Goal: Information Seeking & Learning: Learn about a topic

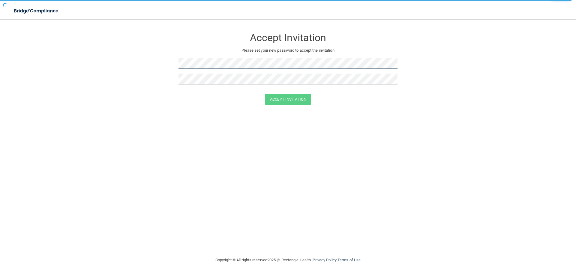
click at [204, 70] on div at bounding box center [288, 66] width 219 height 16
click at [285, 69] on div at bounding box center [288, 66] width 219 height 16
click at [285, 99] on button "Accept Invitation" at bounding box center [288, 99] width 46 height 11
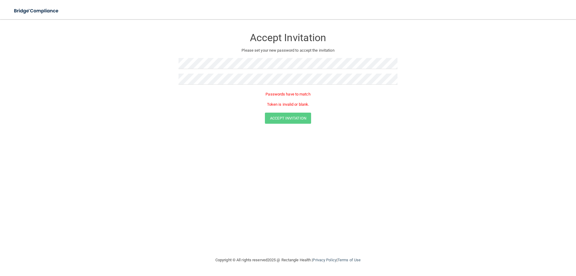
drag, startPoint x: 237, startPoint y: 72, endPoint x: 229, endPoint y: 73, distance: 7.8
click at [229, 73] on div at bounding box center [288, 66] width 219 height 16
click at [233, 84] on div at bounding box center [288, 82] width 219 height 16
drag, startPoint x: 233, startPoint y: 85, endPoint x: 104, endPoint y: 66, distance: 130.5
click at [103, 64] on form "Accept Invitation Please set your new password to accept the invitation Passwor…" at bounding box center [288, 78] width 552 height 106
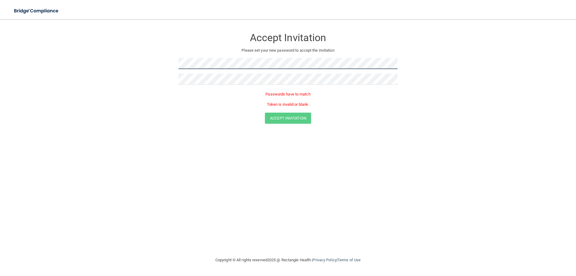
click at [76, 50] on form "Accept Invitation Please set your new password to accept the invitation Passwor…" at bounding box center [288, 78] width 552 height 106
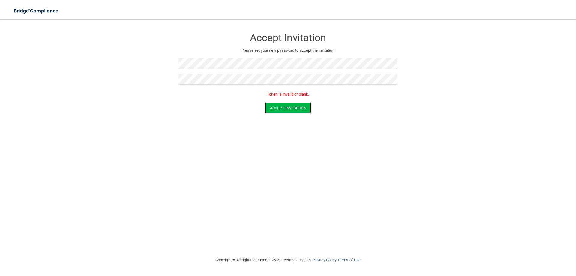
drag, startPoint x: 308, startPoint y: 109, endPoint x: 310, endPoint y: 115, distance: 6.5
click at [308, 109] on button "Accept Invitation" at bounding box center [288, 107] width 46 height 11
click at [324, 147] on div "Accept Invitation Please set your new password to accept the invitation Accept …" at bounding box center [288, 137] width 552 height 225
click at [298, 98] on button "Accept Invitation" at bounding box center [288, 99] width 46 height 11
drag, startPoint x: 449, startPoint y: 123, endPoint x: 447, endPoint y: 127, distance: 4.1
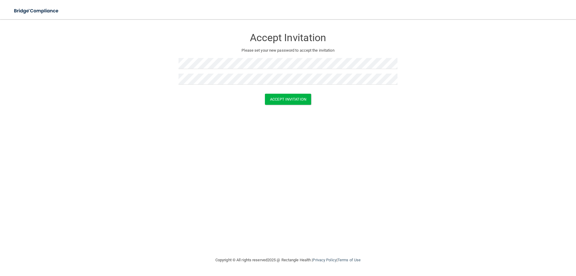
click at [450, 126] on div "Accept Invitation Please set your new password to accept the invitation Accept …" at bounding box center [288, 137] width 552 height 225
click at [294, 100] on button "Accept Invitation" at bounding box center [288, 99] width 46 height 11
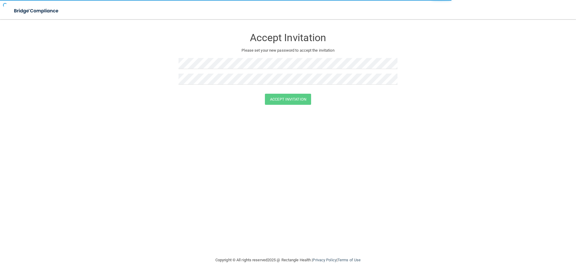
click at [279, 75] on div "Accept Invitation Please set your new password to accept the invitation" at bounding box center [288, 59] width 219 height 68
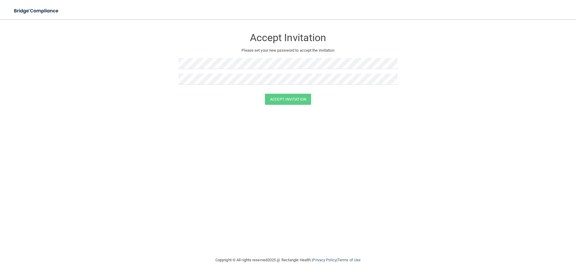
drag, startPoint x: 240, startPoint y: 145, endPoint x: 239, endPoint y: 134, distance: 10.8
click at [240, 142] on div "Accept Invitation Please set your new password to accept the invitation Accept …" at bounding box center [288, 137] width 552 height 225
click at [313, 162] on div "Accept Invitation Please set your new password to accept the invitation Accept …" at bounding box center [288, 137] width 552 height 225
click at [141, 65] on form "Accept Invitation Please set your new password to accept the invitation Accept …" at bounding box center [288, 68] width 552 height 87
click at [304, 96] on button "Accept Invitation" at bounding box center [288, 99] width 46 height 11
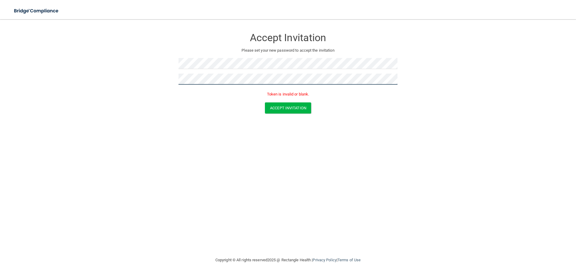
click at [265, 102] on button "Accept Invitation" at bounding box center [288, 107] width 46 height 11
click at [287, 111] on button "Accept Invitation" at bounding box center [288, 107] width 46 height 11
click at [266, 119] on form "Accept Invitation Please set your new password to accept the invitation Token i…" at bounding box center [288, 72] width 552 height 95
drag, startPoint x: 229, startPoint y: 85, endPoint x: 220, endPoint y: 96, distance: 14.5
click at [219, 99] on div "Token is invalid or blank." at bounding box center [288, 95] width 219 height 13
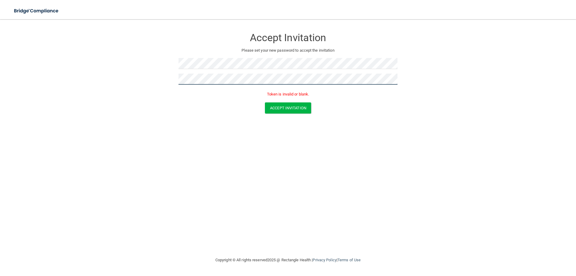
click at [106, 79] on form "Accept Invitation Please set your new password to accept the invitation Token i…" at bounding box center [288, 72] width 552 height 95
click at [246, 69] on div at bounding box center [288, 66] width 219 height 16
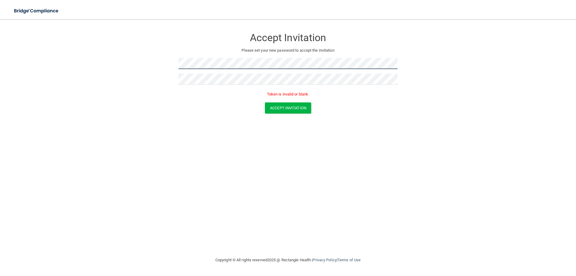
click at [3, 43] on main "Accept Invitation Please set your new password to accept the invitation Token i…" at bounding box center [288, 147] width 576 height 257
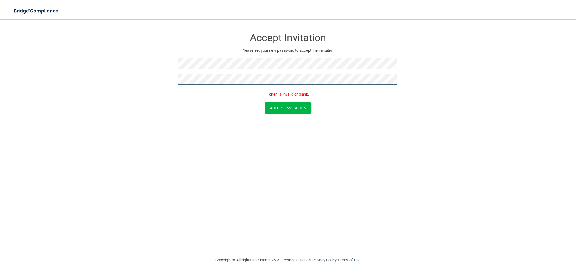
click at [90, 74] on form "Accept Invitation Please set your new password to accept the invitation Token i…" at bounding box center [288, 72] width 552 height 95
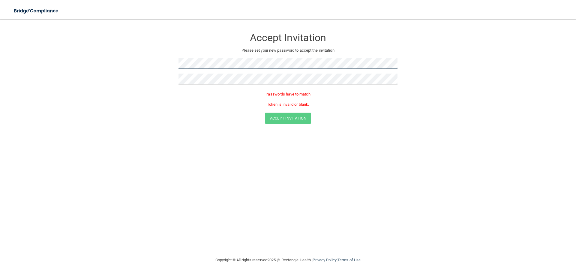
click at [0, 87] on main "Accept Invitation Please set your new password to accept the invitation Passwor…" at bounding box center [288, 147] width 576 height 257
click at [399, 80] on form "Accept Invitation Please set your new password to accept the invitation Passwor…" at bounding box center [288, 78] width 552 height 106
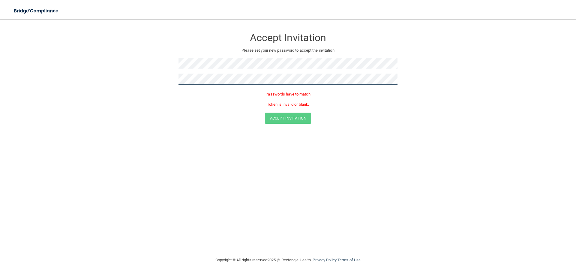
click at [0, 37] on main "Accept Invitation Please set your new password to accept the invitation Passwor…" at bounding box center [288, 147] width 576 height 257
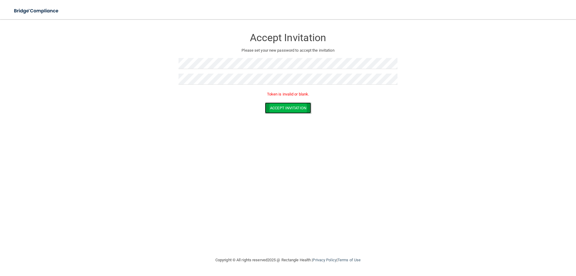
click at [301, 102] on button "Accept Invitation" at bounding box center [288, 107] width 46 height 11
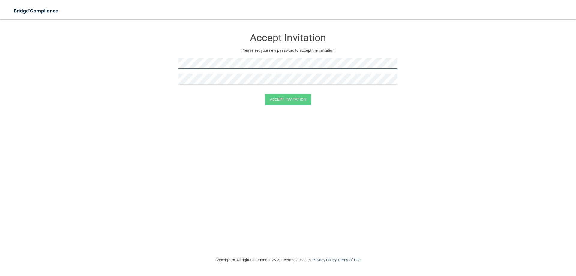
click at [134, 55] on form "Accept Invitation Please set your new password to accept the invitation Accept …" at bounding box center [288, 68] width 552 height 87
click at [50, 66] on form "Accept Invitation Please set your new password to accept the invitation Accept …" at bounding box center [288, 68] width 552 height 87
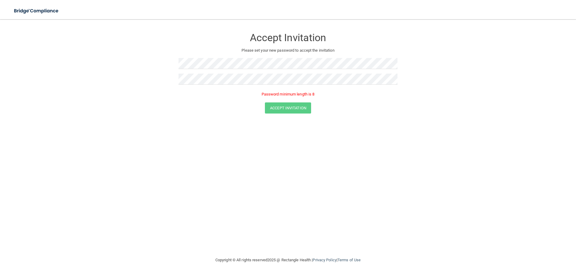
drag, startPoint x: 374, startPoint y: 240, endPoint x: 370, endPoint y: 231, distance: 9.9
click at [374, 239] on div "Accept Invitation Please set your new password to accept the invitation Passwor…" at bounding box center [288, 137] width 552 height 225
click at [151, 75] on form "Accept Invitation Please set your new password to accept the invitation Passwor…" at bounding box center [288, 72] width 552 height 95
click at [286, 96] on button "Accept Invitation" at bounding box center [288, 99] width 46 height 11
click at [286, 107] on button "Accept Invitation" at bounding box center [288, 107] width 46 height 11
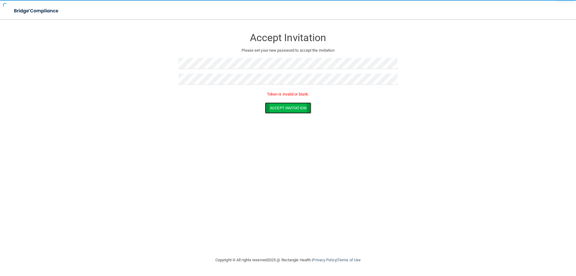
click at [286, 107] on button "Accept Invitation" at bounding box center [288, 107] width 46 height 11
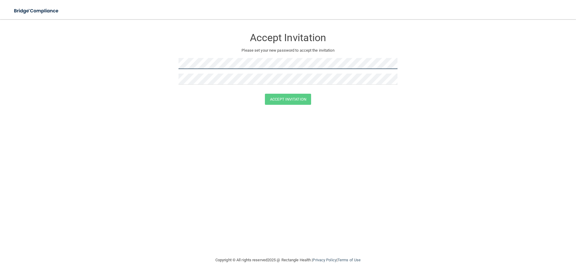
click at [145, 60] on form "Accept Invitation Please set your new password to accept the invitation Accept …" at bounding box center [288, 68] width 552 height 87
click at [301, 97] on button "Accept Invitation" at bounding box center [288, 99] width 46 height 11
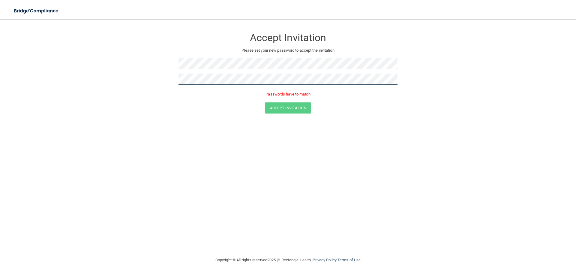
click at [56, 104] on form "Accept Invitation Please set your new password to accept the invitation Passwor…" at bounding box center [288, 72] width 552 height 95
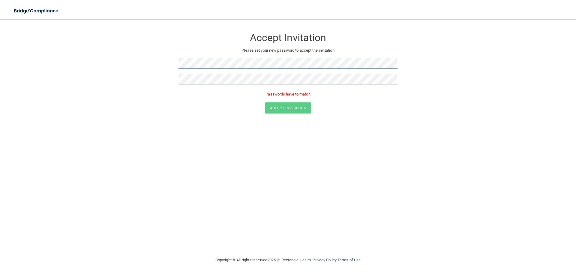
click at [71, 71] on form "Accept Invitation Please set your new password to accept the invitation Passwor…" at bounding box center [288, 72] width 552 height 95
drag, startPoint x: 173, startPoint y: 236, endPoint x: 266, endPoint y: 145, distance: 129.5
click at [179, 229] on div "Accept Invitation Please set your new password to accept the invitation Passwor…" at bounding box center [288, 137] width 552 height 225
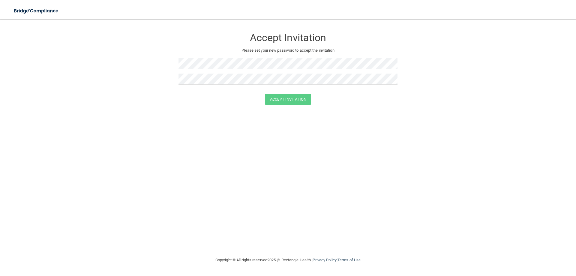
click at [223, 68] on div at bounding box center [288, 66] width 219 height 16
click at [213, 130] on div "Accept Invitation Please set your new password to accept the invitation Accept …" at bounding box center [288, 137] width 552 height 225
drag, startPoint x: 319, startPoint y: 115, endPoint x: 314, endPoint y: 111, distance: 5.6
click at [317, 113] on div "Accept Invitation Please set your new password to accept the invitation Accept …" at bounding box center [288, 137] width 552 height 225
click at [304, 96] on button "Accept Invitation" at bounding box center [288, 99] width 46 height 11
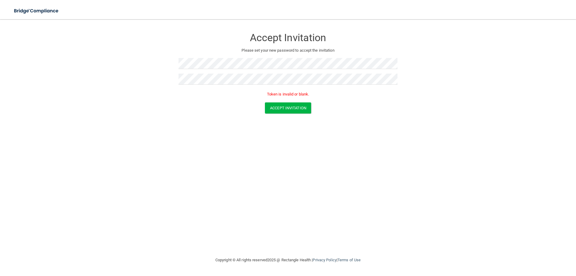
click at [366, 156] on div "Accept Invitation Please set your new password to accept the invitation Token i…" at bounding box center [288, 137] width 552 height 225
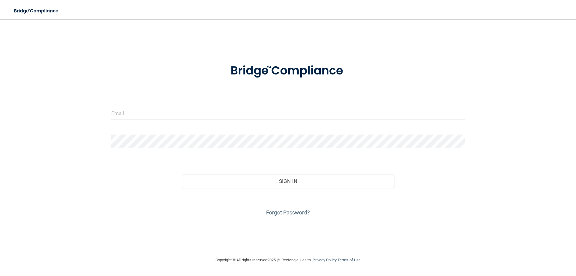
click at [165, 121] on div at bounding box center [288, 115] width 363 height 18
click at [164, 119] on input "email" at bounding box center [288, 113] width 354 height 14
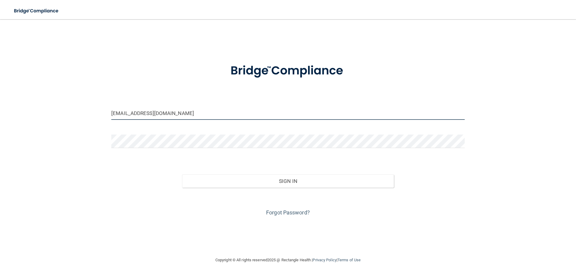
type input "[EMAIL_ADDRESS][DOMAIN_NAME]"
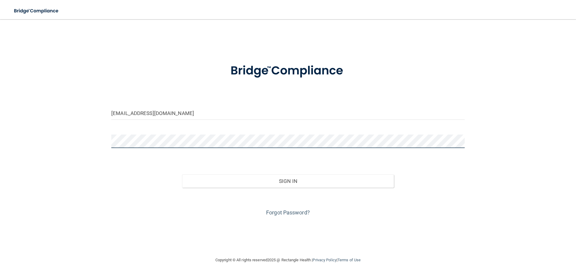
click at [182, 174] on button "Sign In" at bounding box center [288, 180] width 212 height 13
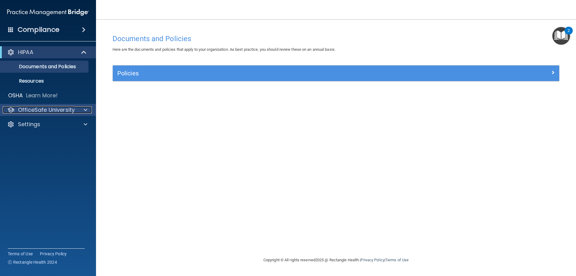
click at [53, 110] on p "OfficeSafe University" at bounding box center [46, 109] width 57 height 7
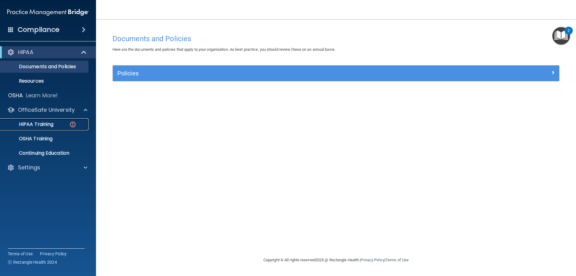
click at [53, 121] on p "HIPAA Training" at bounding box center [29, 124] width 50 height 6
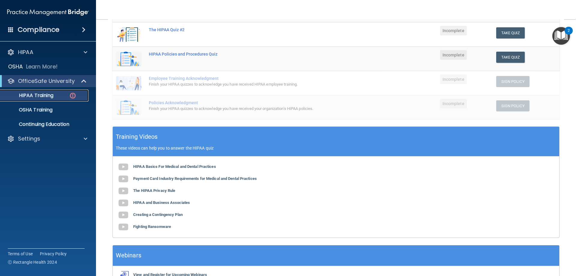
scroll to position [145, 0]
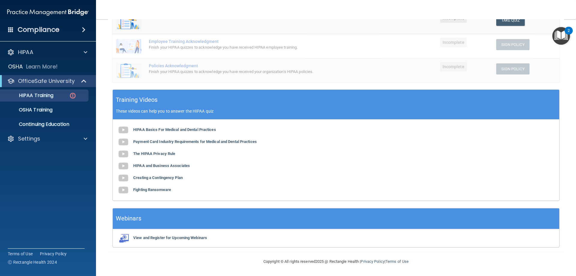
click at [110, 224] on div "✓ HIPAA Officer Training ✓ HIPAA Quizzes Name Expires On Status Actions The HIP…" at bounding box center [336, 84] width 456 height 335
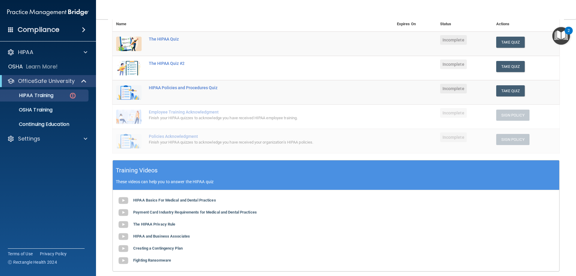
scroll to position [85, 0]
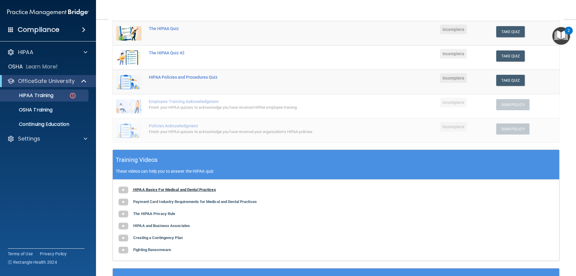
click at [127, 187] on img at bounding box center [123, 190] width 12 height 12
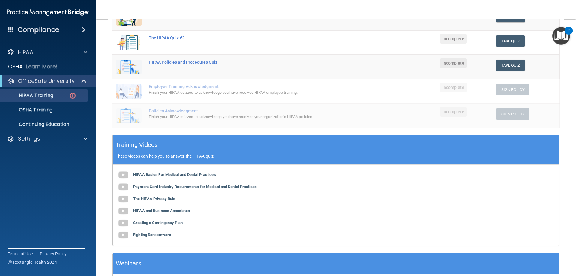
scroll to position [120, 0]
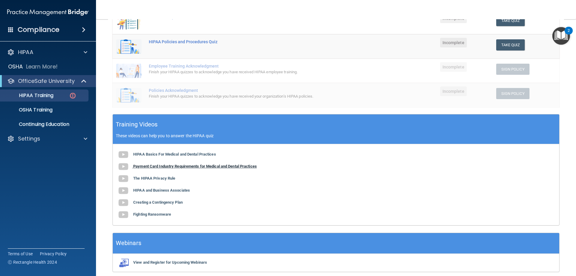
click at [180, 166] on b "Payment Card Industry Requirements for Medical and Dental Practices" at bounding box center [195, 166] width 124 height 5
click at [157, 177] on b "The HIPAA Privacy Rule" at bounding box center [154, 178] width 42 height 5
click at [168, 189] on b "HIPAA and Business Associates" at bounding box center [161, 190] width 57 height 5
click at [168, 202] on b "Creating a Contingency Plan" at bounding box center [158, 202] width 50 height 5
click at [158, 214] on b "Fighting Ransomware" at bounding box center [152, 214] width 38 height 5
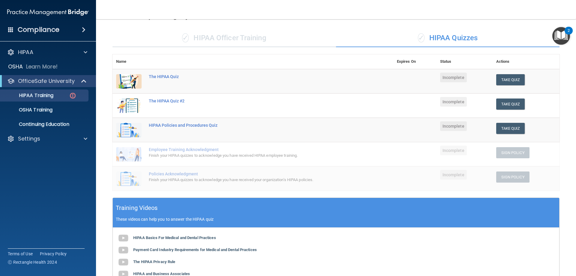
scroll to position [0, 0]
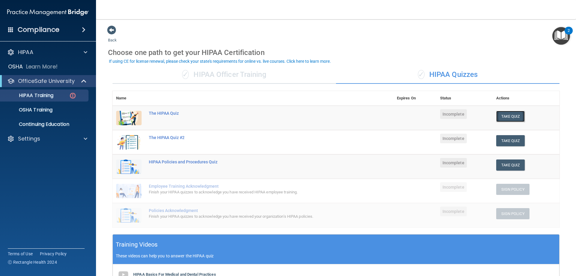
click at [512, 117] on button "Take Quiz" at bounding box center [511, 116] width 29 height 11
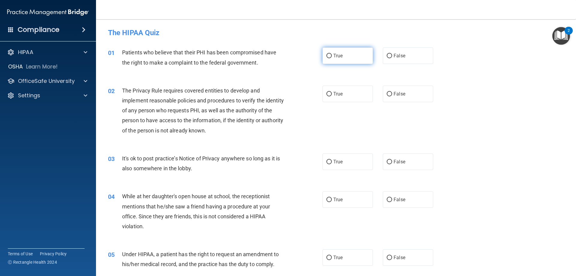
click at [328, 55] on input "True" at bounding box center [329, 56] width 5 height 5
radio input "true"
click at [567, 30] on div "2" at bounding box center [569, 31] width 8 height 8
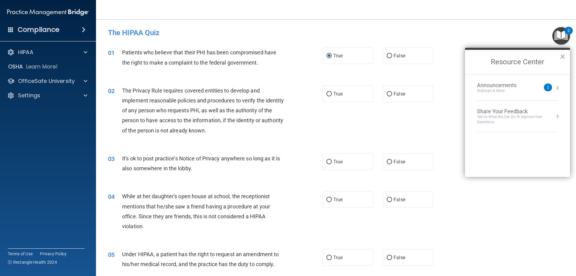
click at [567, 30] on div "2" at bounding box center [569, 31] width 8 height 8
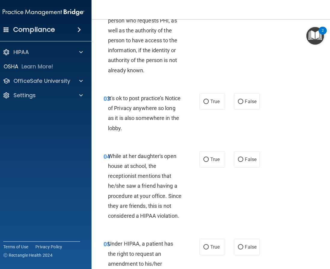
scroll to position [150, 0]
click at [239, 157] on input "False" at bounding box center [240, 159] width 5 height 5
radio input "true"
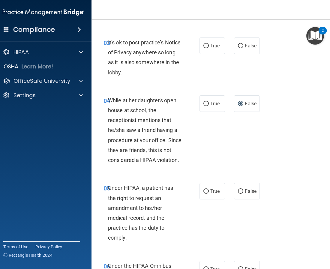
scroll to position [210, 0]
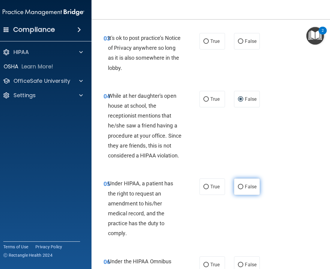
click at [239, 185] on input "False" at bounding box center [240, 187] width 5 height 5
radio input "true"
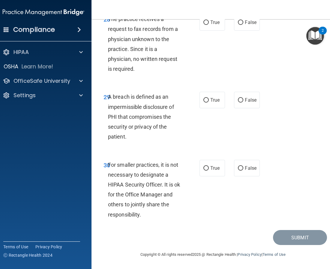
scroll to position [2006, 0]
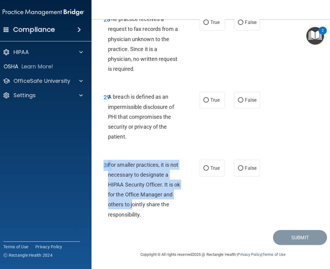
drag, startPoint x: 132, startPoint y: 205, endPoint x: 231, endPoint y: 198, distance: 99.0
click at [231, 198] on div "30 For smaller practices, it is not necessary to designate a HIPAA Security Off…" at bounding box center [213, 192] width 228 height 78
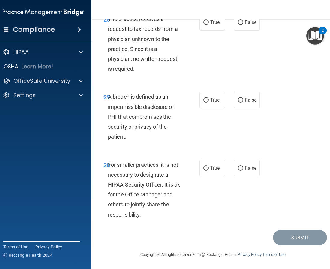
click at [229, 198] on div "30 For smaller practices, it is not necessary to designate a HIPAA Security Off…" at bounding box center [213, 192] width 228 height 78
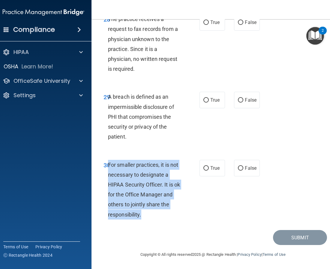
drag, startPoint x: 106, startPoint y: 162, endPoint x: 150, endPoint y: 219, distance: 72.3
click at [152, 220] on div "30 For smaller practices, it is not necessary to designate a HIPAA Security Off…" at bounding box center [152, 191] width 114 height 63
copy span "For smaller practices, it is not necessary to designate a HIPAA Security Office…"
click at [238, 168] on input "False" at bounding box center [240, 168] width 5 height 5
radio input "true"
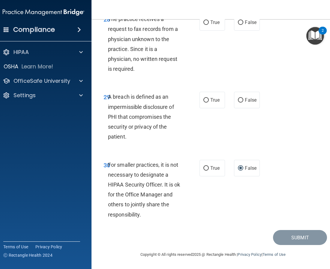
click at [189, 146] on div "29 A breach is defined as an impermissible disclosure of PHI that compromises t…" at bounding box center [213, 118] width 228 height 68
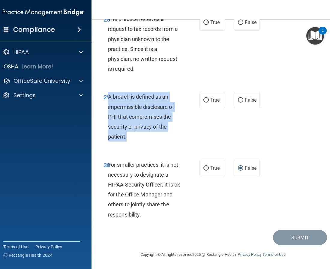
drag, startPoint x: 106, startPoint y: 95, endPoint x: 135, endPoint y: 140, distance: 53.5
click at [135, 140] on div "A breach is defined as an impermissible disclosure of PHI that compromises the …" at bounding box center [147, 117] width 79 height 50
copy span "A breach is defined as an impermissible disclosure of PHI that compromises the …"
drag, startPoint x: 203, startPoint y: 98, endPoint x: 201, endPoint y: 103, distance: 4.8
click at [204, 98] on input "True" at bounding box center [206, 100] width 5 height 5
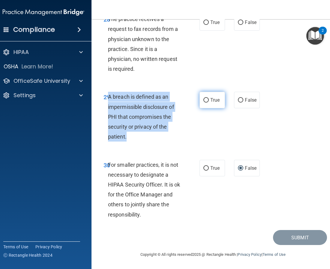
radio input "true"
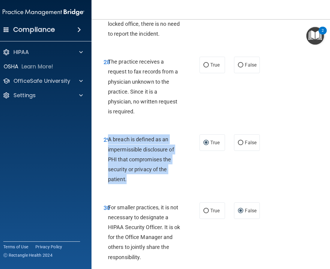
scroll to position [1916, 0]
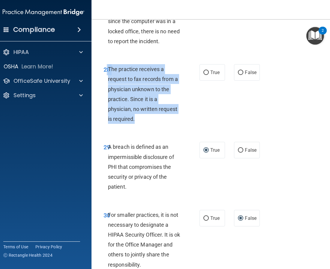
drag, startPoint x: 105, startPoint y: 109, endPoint x: 148, endPoint y: 157, distance: 64.5
click at [148, 127] on div "28 The practice receives a request to fax records from a physician unknown to t…" at bounding box center [152, 95] width 114 height 63
copy div "8 The practice receives a request to fax records from a physician unknown to th…"
click at [238, 75] on input "False" at bounding box center [240, 73] width 5 height 5
radio input "true"
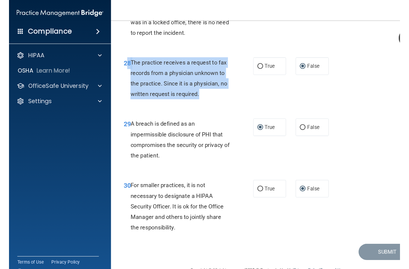
scroll to position [1476, 0]
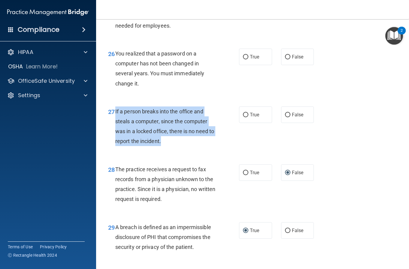
drag, startPoint x: 115, startPoint y: 121, endPoint x: 165, endPoint y: 150, distance: 57.2
click at [177, 147] on div "If a person breaks into the office and steals a computer, since the computer wa…" at bounding box center [167, 127] width 105 height 40
copy span "If a person breaks into the office and steals a computer, since the computer wa…"
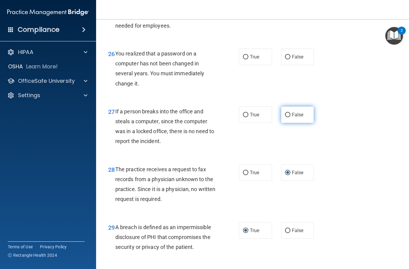
click at [288, 123] on label "False" at bounding box center [297, 115] width 33 height 17
click at [288, 117] on input "False" at bounding box center [287, 115] width 5 height 5
radio input "true"
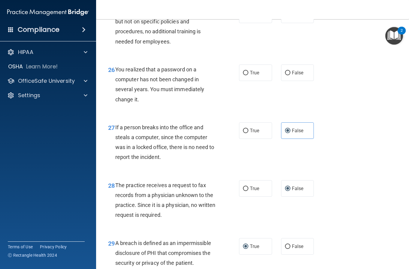
scroll to position [1446, 0]
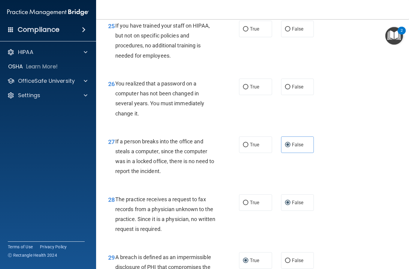
drag, startPoint x: 116, startPoint y: 91, endPoint x: 116, endPoint y: 98, distance: 7.2
click at [116, 98] on div "You realized that a password on a computer has not been changed in several year…" at bounding box center [167, 99] width 105 height 40
click at [243, 89] on input "True" at bounding box center [245, 87] width 5 height 5
radio input "true"
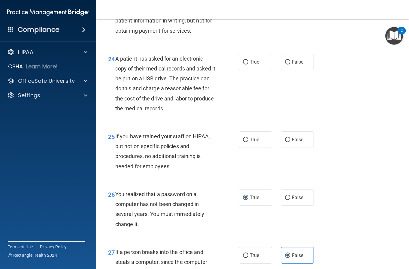
scroll to position [1326, 0]
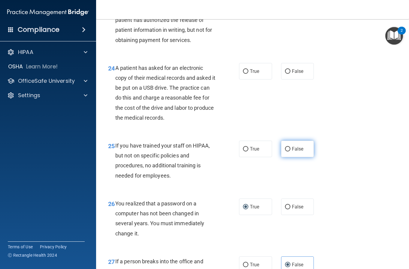
click at [285, 152] on input "False" at bounding box center [287, 149] width 5 height 5
radio input "true"
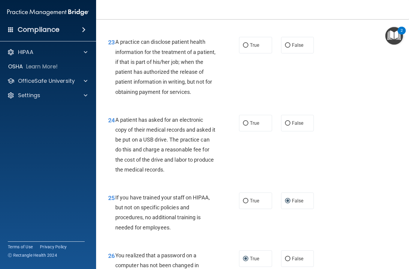
scroll to position [1266, 0]
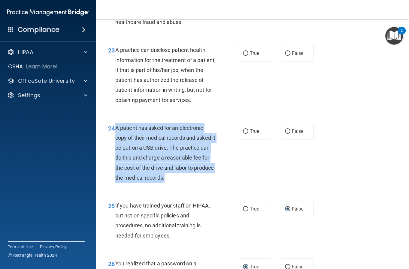
drag, startPoint x: 116, startPoint y: 135, endPoint x: 168, endPoint y: 182, distance: 69.7
click at [189, 183] on div "A patient has asked for an electronic copy of their medical records and asked i…" at bounding box center [167, 153] width 105 height 60
copy span "A patient has asked for an electronic copy of their medical records and asked i…"
click at [244, 134] on input "True" at bounding box center [245, 131] width 5 height 5
radio input "true"
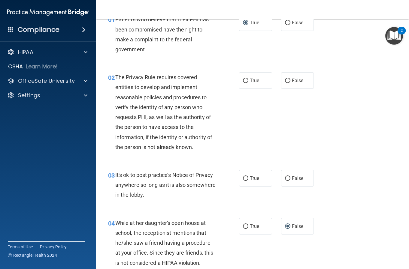
scroll to position [60, 0]
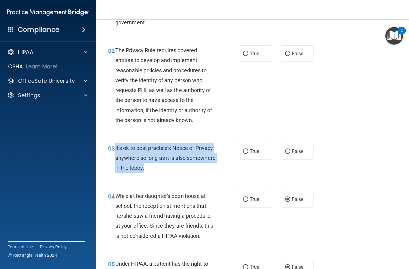
drag, startPoint x: 115, startPoint y: 148, endPoint x: 175, endPoint y: 167, distance: 62.7
click at [175, 167] on div "It's ok to post practice’s Notice of Privacy anywhere so long as it is also som…" at bounding box center [167, 158] width 105 height 30
copy span "It's ok to post practice’s Notice of Privacy anywhere so long as it is also som…"
click at [285, 151] on input "False" at bounding box center [287, 152] width 5 height 5
radio input "true"
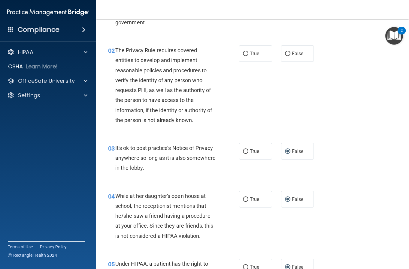
click at [263, 134] on div "02 The Privacy Rule requires covered entities to develop and implement reasonab…" at bounding box center [253, 87] width 298 height 98
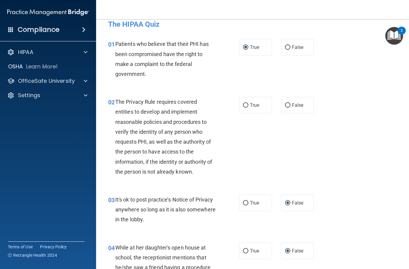
scroll to position [0, 0]
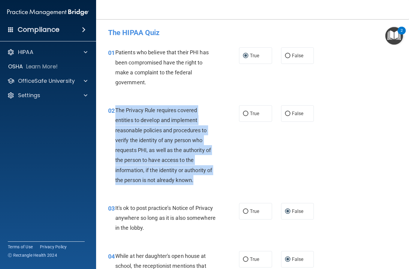
drag, startPoint x: 115, startPoint y: 108, endPoint x: 159, endPoint y: 173, distance: 78.4
click at [207, 188] on div "02 The Privacy Rule requires covered entities to develop and implement reasonab…" at bounding box center [173, 146] width 149 height 83
copy span "The Privacy Rule requires covered entities to develop and implement reasonable …"
click at [243, 115] on input "True" at bounding box center [245, 114] width 5 height 5
radio input "true"
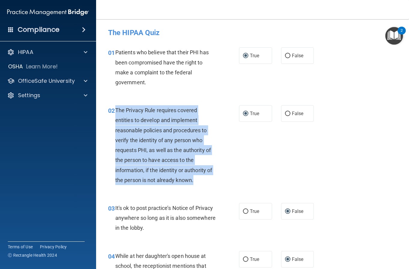
click at [241, 142] on div "02 The Privacy Rule requires covered entities to develop and implement reasonab…" at bounding box center [173, 146] width 149 height 83
click at [232, 181] on div "02 The Privacy Rule requires covered entities to develop and implement reasonab…" at bounding box center [173, 146] width 149 height 83
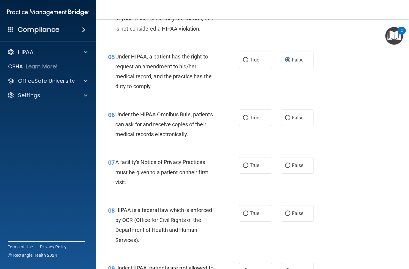
scroll to position [270, 0]
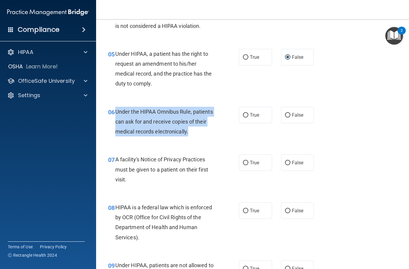
drag, startPoint x: 115, startPoint y: 111, endPoint x: 194, endPoint y: 130, distance: 81.5
click at [194, 130] on div "Under the HIPAA Omnibus Rule, patients can ask for and receive copies of their …" at bounding box center [167, 122] width 105 height 30
copy span "Under the HIPAA Omnibus Rule, patients can ask for and receive copies of their …"
click at [243, 114] on input "True" at bounding box center [245, 115] width 5 height 5
radio input "true"
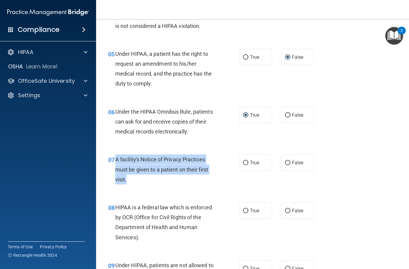
drag, startPoint x: 115, startPoint y: 159, endPoint x: 152, endPoint y: 177, distance: 40.7
click at [152, 177] on div "A facility's Notice of Privacy Practices must be given to a patient on their fi…" at bounding box center [167, 170] width 105 height 30
copy span "A facility's Notice of Privacy Practices must be given to a patient on their fi…"
click at [245, 164] on input "True" at bounding box center [245, 163] width 5 height 5
radio input "true"
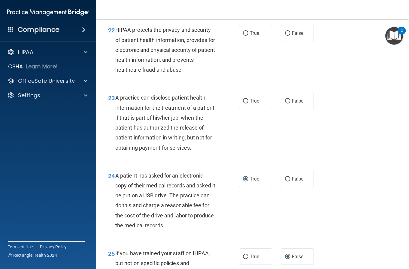
scroll to position [1201, 0]
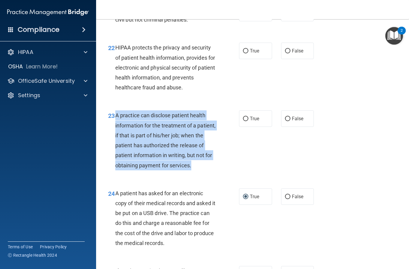
drag, startPoint x: 117, startPoint y: 114, endPoint x: 176, endPoint y: 171, distance: 82.2
click at [176, 170] on div "A practice can disclose patient health information for the treatment of a patie…" at bounding box center [167, 140] width 105 height 60
copy span "A practice can disclose patient health information for the treatment of a patie…"
click at [285, 119] on input "False" at bounding box center [287, 119] width 5 height 5
radio input "true"
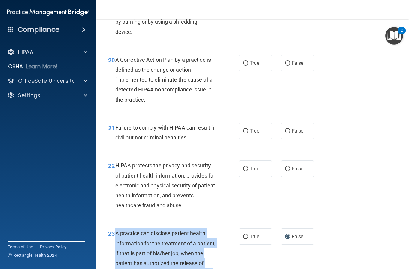
scroll to position [1081, 0]
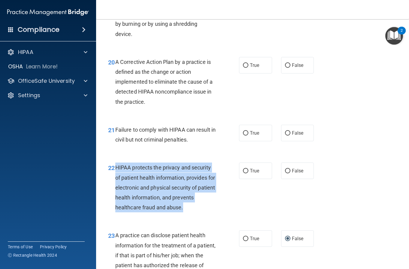
drag, startPoint x: 115, startPoint y: 167, endPoint x: 184, endPoint y: 213, distance: 82.8
click at [184, 213] on div "22 HIPAA protects the privacy and security of patient health information, provi…" at bounding box center [173, 189] width 149 height 53
click at [245, 172] on input "True" at bounding box center [245, 171] width 5 height 5
radio input "true"
click at [285, 133] on input "False" at bounding box center [287, 133] width 5 height 5
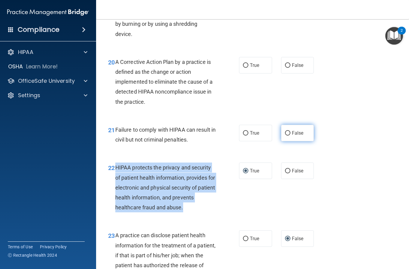
radio input "true"
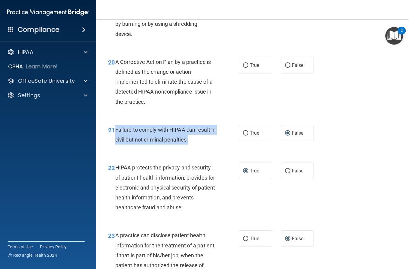
drag, startPoint x: 115, startPoint y: 129, endPoint x: 201, endPoint y: 137, distance: 86.6
click at [201, 137] on div "Failure to comply with HIPAA can result in civil but not criminal penalties." at bounding box center [167, 135] width 105 height 20
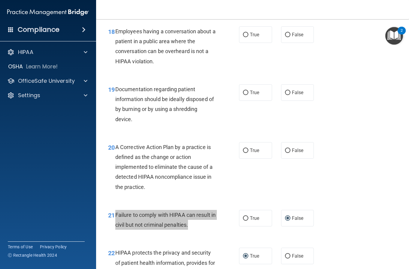
scroll to position [991, 0]
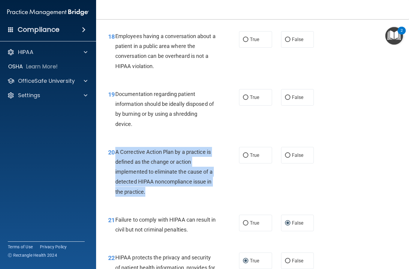
drag, startPoint x: 116, startPoint y: 152, endPoint x: 186, endPoint y: 189, distance: 79.5
click at [186, 189] on div "A Corrective Action Plan by a practice is defined as the change or action imple…" at bounding box center [167, 172] width 105 height 50
click at [244, 155] on input "True" at bounding box center [245, 155] width 5 height 5
radio input "true"
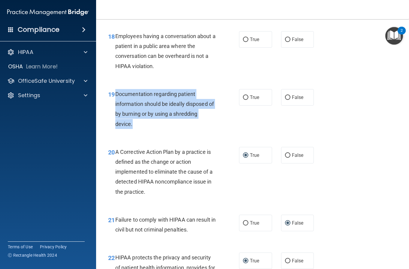
drag, startPoint x: 116, startPoint y: 93, endPoint x: 167, endPoint y: 122, distance: 58.5
click at [167, 122] on div "Documentation regarding patient information should be ideally disposed of by bu…" at bounding box center [167, 109] width 105 height 40
click at [243, 96] on input "True" at bounding box center [245, 97] width 5 height 5
radio input "true"
click at [285, 40] on input "False" at bounding box center [287, 40] width 5 height 5
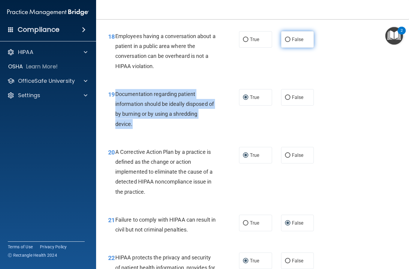
radio input "true"
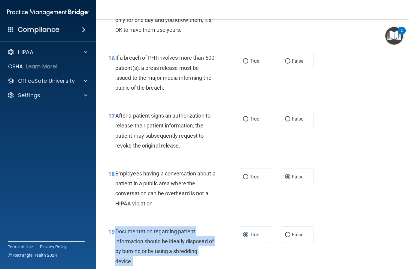
scroll to position [841, 0]
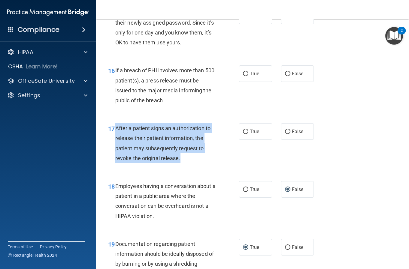
drag, startPoint x: 116, startPoint y: 125, endPoint x: 180, endPoint y: 156, distance: 71.2
click at [180, 156] on div "After a patient signs an authorization to release their patient information, th…" at bounding box center [167, 143] width 105 height 40
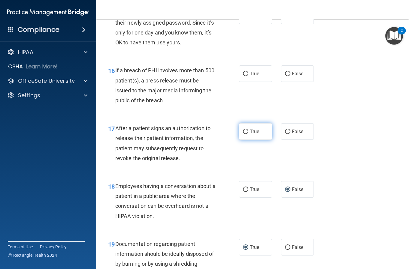
click at [242, 135] on label "True" at bounding box center [255, 131] width 33 height 17
click at [243, 134] on input "True" at bounding box center [245, 132] width 5 height 5
radio input "true"
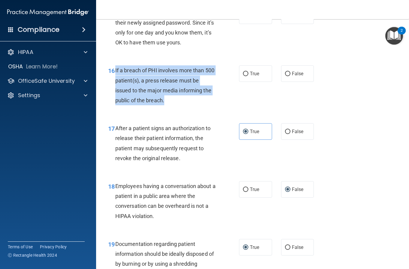
drag, startPoint x: 115, startPoint y: 69, endPoint x: 159, endPoint y: 88, distance: 47.7
click at [175, 101] on div "16 If a breach of PHI involves more than 500 patient(s), a press release must b…" at bounding box center [173, 86] width 149 height 43
click at [243, 74] on input "True" at bounding box center [245, 74] width 5 height 5
radio input "true"
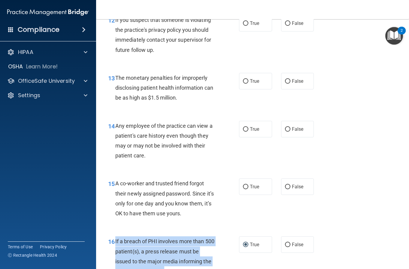
scroll to position [660, 0]
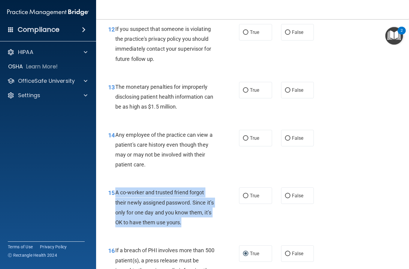
drag, startPoint x: 116, startPoint y: 192, endPoint x: 170, endPoint y: 221, distance: 61.4
click at [202, 221] on div "A co-worker and trusted friend forgot their newly assigned password. Since it’s…" at bounding box center [167, 208] width 105 height 40
click at [285, 196] on input "False" at bounding box center [287, 196] width 5 height 5
radio input "true"
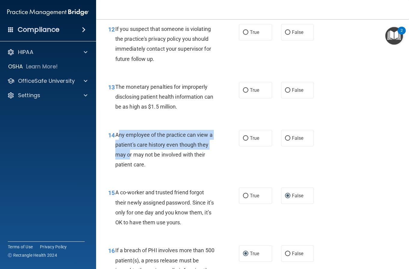
drag, startPoint x: 117, startPoint y: 134, endPoint x: 115, endPoint y: 142, distance: 8.1
click at [127, 150] on div "Any employee of the practice can view a patient's care history even though they…" at bounding box center [167, 150] width 105 height 40
drag, startPoint x: 116, startPoint y: 134, endPoint x: 152, endPoint y: 164, distance: 47.2
click at [152, 164] on div "Any employee of the practice can view a patient's care history even though they…" at bounding box center [167, 150] width 105 height 40
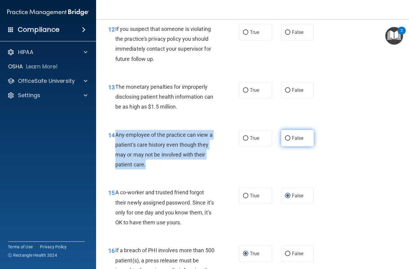
click at [285, 140] on input "False" at bounding box center [287, 138] width 5 height 5
radio input "true"
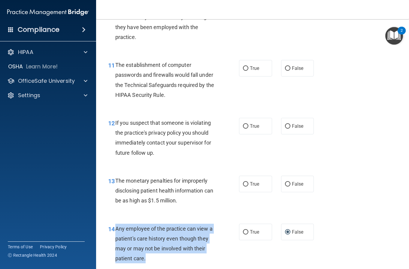
scroll to position [540, 0]
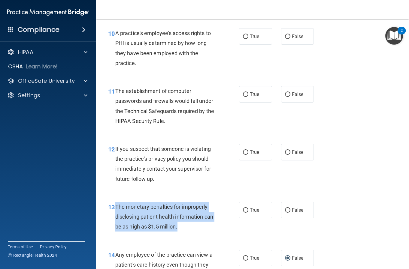
drag, startPoint x: 115, startPoint y: 206, endPoint x: 186, endPoint y: 226, distance: 74.1
click at [200, 227] on div "The monetary penalties for improperly disclosing patient health information can…" at bounding box center [167, 217] width 105 height 30
click at [243, 210] on input "True" at bounding box center [245, 210] width 5 height 5
radio input "true"
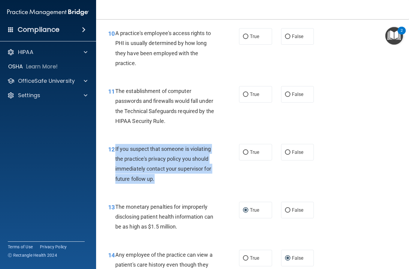
drag, startPoint x: 114, startPoint y: 147, endPoint x: 174, endPoint y: 182, distance: 68.7
click at [174, 182] on div "12 If you suspect that someone is violating the practice's privacy policy you s…" at bounding box center [173, 165] width 149 height 43
click at [243, 153] on input "True" at bounding box center [245, 152] width 5 height 5
radio input "true"
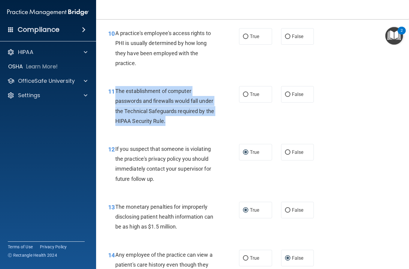
drag, startPoint x: 116, startPoint y: 91, endPoint x: 165, endPoint y: 121, distance: 58.0
click at [186, 124] on div "The establishment of computer passwords and firewalls would fall under the Tech…" at bounding box center [167, 106] width 105 height 40
click at [243, 96] on input "True" at bounding box center [245, 94] width 5 height 5
radio input "true"
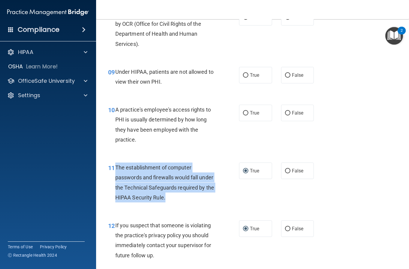
scroll to position [450, 0]
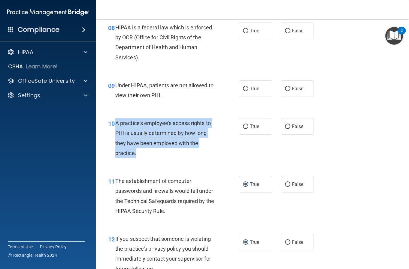
drag, startPoint x: 116, startPoint y: 122, endPoint x: 161, endPoint y: 153, distance: 54.5
click at [161, 153] on div "A practice's employee's access rights to PHI is usually determined by how long …" at bounding box center [167, 138] width 105 height 40
click at [285, 127] on input "False" at bounding box center [287, 127] width 5 height 5
radio input "true"
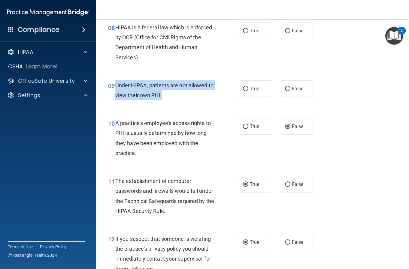
drag, startPoint x: 114, startPoint y: 84, endPoint x: 165, endPoint y: 94, distance: 51.8
click at [165, 94] on div "09 Under HIPAA, patients are not allowed to view their own PHI." at bounding box center [173, 91] width 149 height 23
click at [286, 88] on input "False" at bounding box center [287, 89] width 5 height 5
radio input "true"
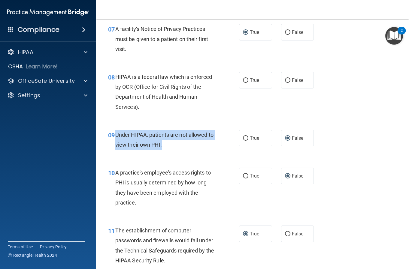
scroll to position [390, 0]
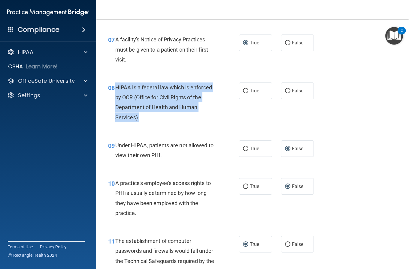
drag, startPoint x: 116, startPoint y: 87, endPoint x: 147, endPoint y: 119, distance: 44.4
click at [147, 119] on div "HIPAA is a federal law which is enforced by OCR (Office for Civil Rights of the…" at bounding box center [167, 103] width 105 height 40
click at [243, 89] on input "True" at bounding box center [245, 91] width 5 height 5
radio input "true"
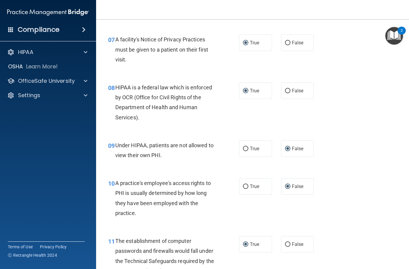
click at [308, 70] on div "07 A facility's Notice of Privacy Practices must be given to a patient on their…" at bounding box center [253, 51] width 298 height 48
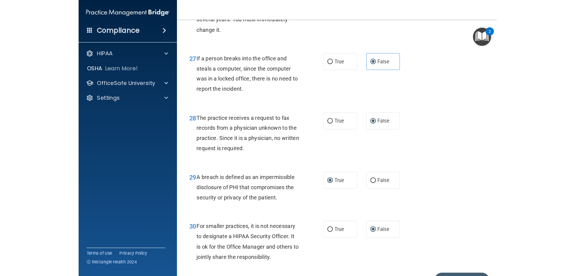
scroll to position [1577, 0]
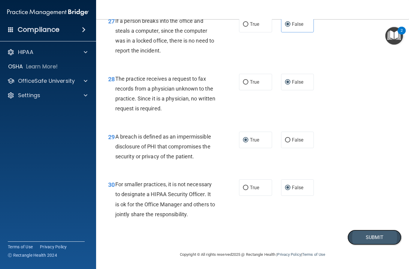
click at [380, 240] on button "Submit" at bounding box center [374, 237] width 54 height 15
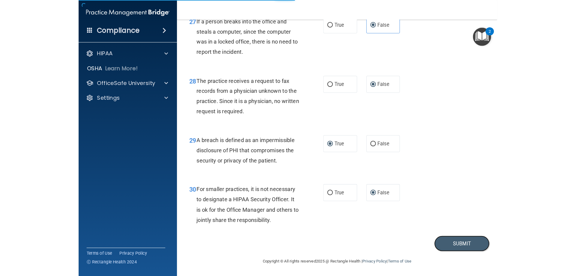
scroll to position [1145, 0]
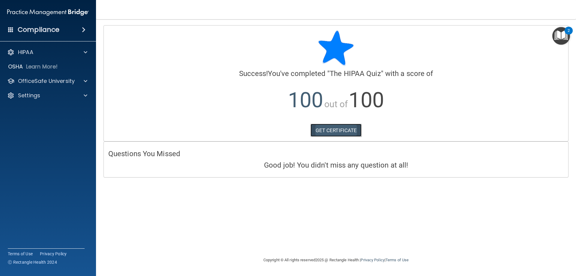
click at [327, 131] on link "GET CERTIFICATE" at bounding box center [336, 130] width 51 height 13
click at [59, 52] on div "HIPAA" at bounding box center [40, 52] width 74 height 7
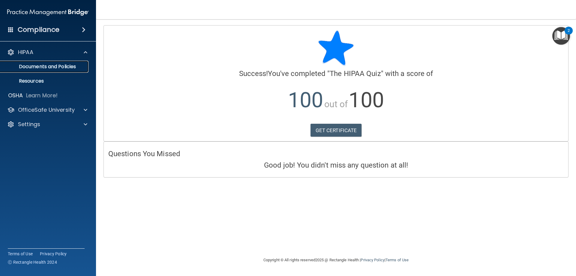
click at [48, 64] on p "Documents and Policies" at bounding box center [45, 67] width 82 height 6
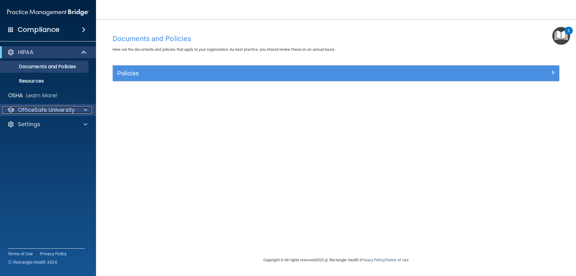
click at [53, 112] on p "OfficeSafe University" at bounding box center [46, 109] width 57 height 7
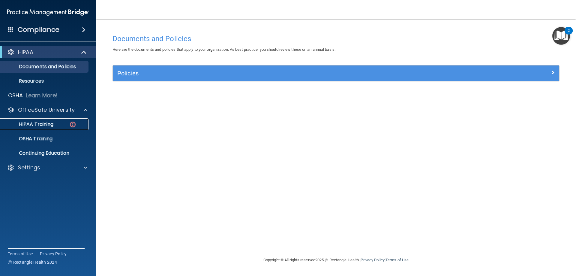
click at [53, 127] on p "HIPAA Training" at bounding box center [29, 124] width 50 height 6
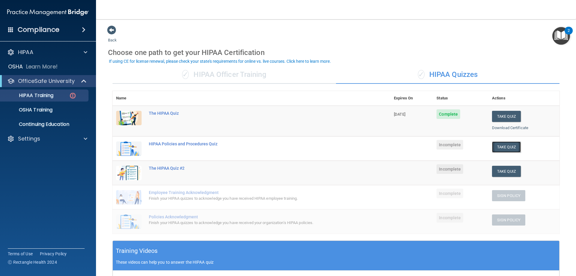
click at [503, 146] on button "Take Quiz" at bounding box center [506, 146] width 29 height 11
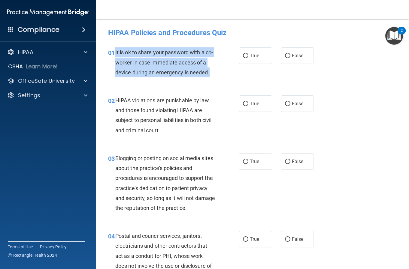
drag, startPoint x: 115, startPoint y: 51, endPoint x: 216, endPoint y: 75, distance: 103.5
click at [216, 75] on div "It is ok to share your password with a co-worker in case immediate access of a …" at bounding box center [167, 62] width 105 height 30
click at [285, 55] on input "False" at bounding box center [287, 56] width 5 height 5
radio input "true"
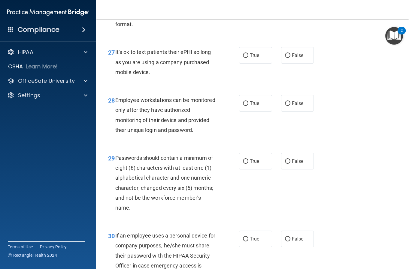
scroll to position [1736, 0]
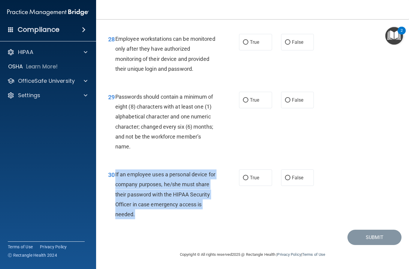
drag, startPoint x: 115, startPoint y: 172, endPoint x: 164, endPoint y: 213, distance: 64.2
click at [164, 213] on div "30 If an employee uses a personal device for company purposes, he/she must shar…" at bounding box center [173, 196] width 149 height 53
click at [285, 178] on input "False" at bounding box center [287, 178] width 5 height 5
radio input "true"
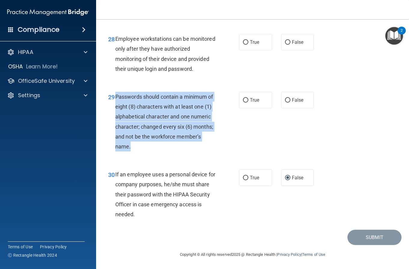
drag, startPoint x: 116, startPoint y: 95, endPoint x: 167, endPoint y: 148, distance: 72.8
click at [167, 148] on div "Passwords should contain a minimum of eight (8) characters with at least one (1…" at bounding box center [167, 122] width 105 height 60
click at [243, 101] on input "True" at bounding box center [245, 100] width 5 height 5
radio input "true"
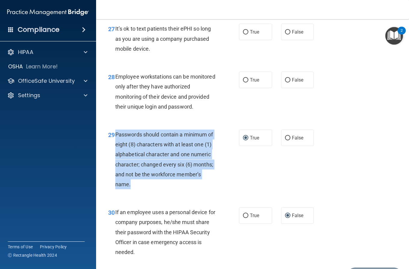
scroll to position [1676, 0]
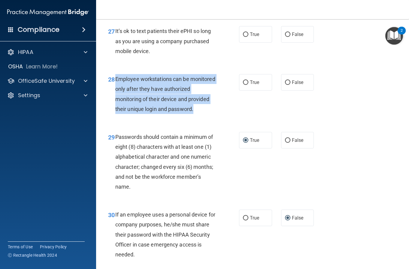
drag, startPoint x: 116, startPoint y: 87, endPoint x: 204, endPoint y: 127, distance: 96.2
click at [204, 114] on div "Employee workstations can be monitored only after they have authorized monitori…" at bounding box center [167, 94] width 105 height 40
click at [285, 85] on input "False" at bounding box center [287, 82] width 5 height 5
radio input "true"
drag, startPoint x: 115, startPoint y: 40, endPoint x: 160, endPoint y: 60, distance: 49.2
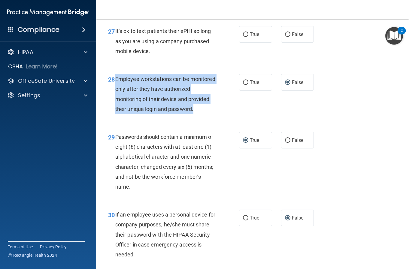
click at [160, 59] on div "27 It’s ok to text patients their ePHI so long as you are using a company purch…" at bounding box center [173, 42] width 149 height 33
click at [245, 37] on input "True" at bounding box center [245, 34] width 5 height 5
radio input "true"
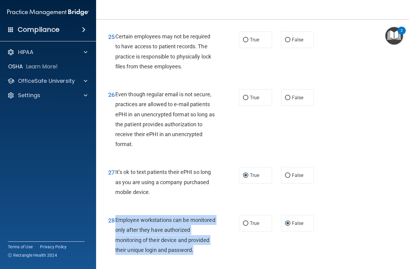
scroll to position [1526, 0]
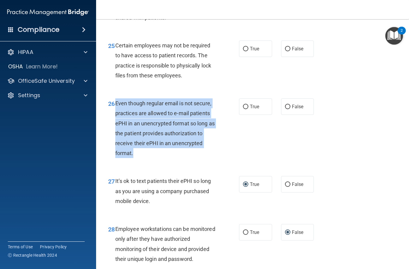
drag, startPoint x: 116, startPoint y: 114, endPoint x: 157, endPoint y: 166, distance: 66.3
click at [157, 158] on div "Even though regular email is not secure, practices are allowed to e-mail patien…" at bounding box center [167, 128] width 105 height 60
click at [285, 109] on input "False" at bounding box center [287, 107] width 5 height 5
radio input "true"
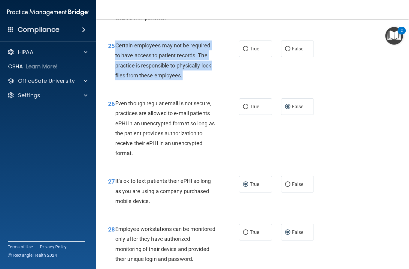
drag, startPoint x: 116, startPoint y: 55, endPoint x: 194, endPoint y: 87, distance: 84.8
click at [194, 80] on div "Certain employees may not be required to have access to patient records. The pr…" at bounding box center [167, 61] width 105 height 40
click at [243, 51] on input "True" at bounding box center [245, 49] width 5 height 5
radio input "true"
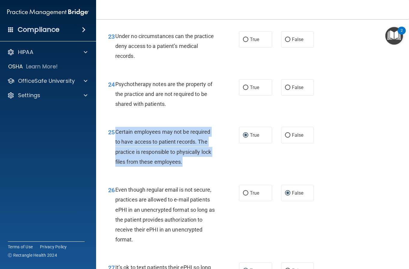
scroll to position [1436, 0]
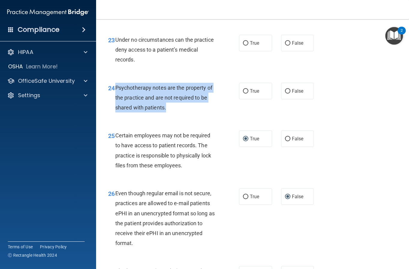
drag, startPoint x: 115, startPoint y: 96, endPoint x: 176, endPoint y: 116, distance: 64.0
click at [176, 113] on div "Psychotherapy notes are the property of the practice and are not required to be…" at bounding box center [167, 98] width 105 height 30
click at [244, 94] on input "True" at bounding box center [245, 91] width 5 height 5
radio input "true"
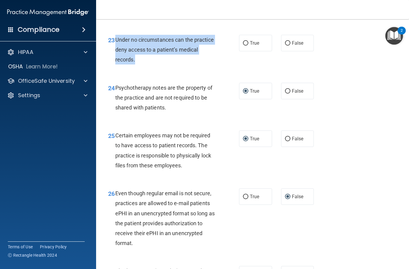
drag, startPoint x: 116, startPoint y: 49, endPoint x: 156, endPoint y: 71, distance: 46.2
click at [157, 65] on div "Under no circumstances can the practice deny access to a patient’s medical reco…" at bounding box center [167, 50] width 105 height 30
click at [285, 46] on input "False" at bounding box center [287, 43] width 5 height 5
radio input "true"
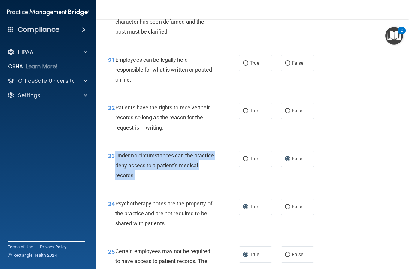
scroll to position [1316, 0]
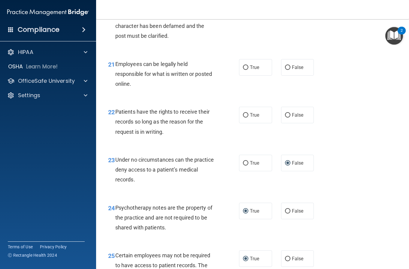
click at [129, 100] on div "21 Employees can be legally held responsible for what is written or posted onli…" at bounding box center [253, 76] width 298 height 48
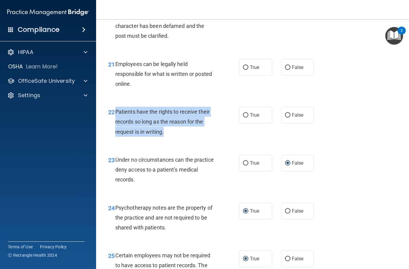
drag, startPoint x: 116, startPoint y: 119, endPoint x: 168, endPoint y: 142, distance: 57.4
click at [168, 137] on div "Patients have the rights to receive their records so long as the reason for the…" at bounding box center [167, 122] width 105 height 30
click at [243, 118] on input "True" at bounding box center [245, 115] width 5 height 5
radio input "true"
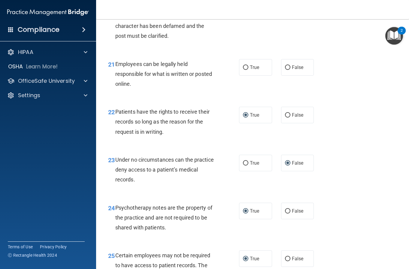
click at [225, 92] on div "21 Employees can be legally held responsible for what is written or posted onli…" at bounding box center [173, 75] width 149 height 33
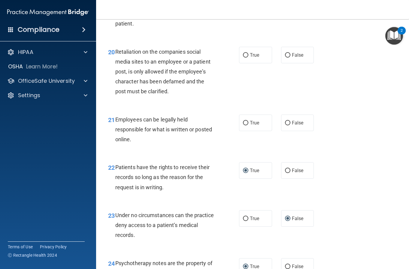
scroll to position [1256, 0]
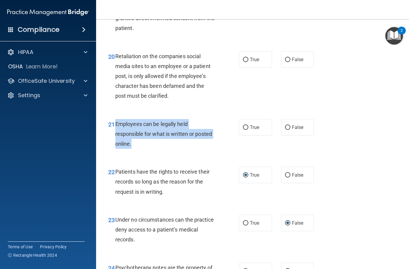
drag, startPoint x: 115, startPoint y: 133, endPoint x: 168, endPoint y: 153, distance: 56.7
click at [168, 149] on div "Employees can be legally held responsible for what is written or posted online." at bounding box center [167, 134] width 105 height 30
click at [243, 130] on input "True" at bounding box center [245, 127] width 5 height 5
radio input "true"
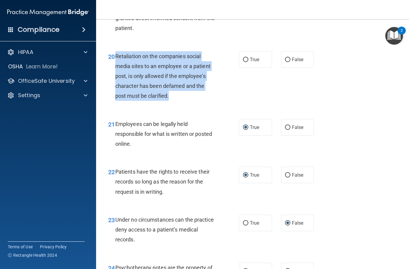
drag, startPoint x: 116, startPoint y: 65, endPoint x: 177, endPoint y: 110, distance: 75.4
click at [177, 101] on div "Retaliation on the companies social media sites to an employee or a patient pos…" at bounding box center [167, 76] width 105 height 50
click at [285, 62] on input "False" at bounding box center [287, 60] width 5 height 5
radio input "true"
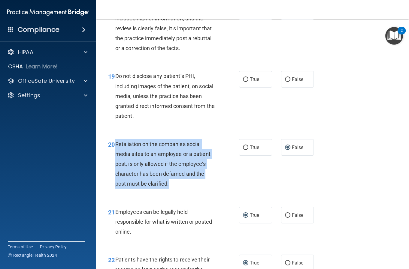
scroll to position [1136, 0]
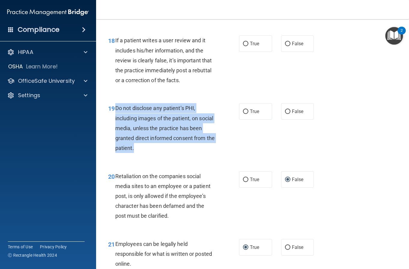
drag, startPoint x: 116, startPoint y: 118, endPoint x: 158, endPoint y: 157, distance: 57.2
click at [158, 153] on div "Do not disclose any patient’s PHI, including images of the patient, on social m…" at bounding box center [167, 128] width 105 height 50
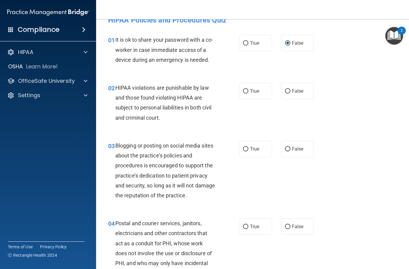
scroll to position [0, 0]
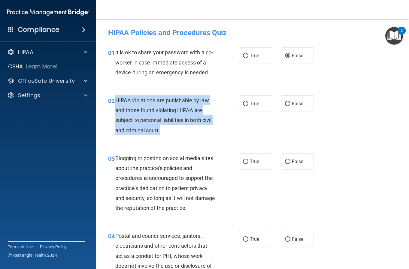
drag, startPoint x: 116, startPoint y: 99, endPoint x: 168, endPoint y: 131, distance: 60.9
click at [168, 131] on div "HIPAA violations are punishable by law and those found violating HIPAA are subj…" at bounding box center [167, 115] width 105 height 40
click at [244, 104] on input "True" at bounding box center [245, 104] width 5 height 5
radio input "true"
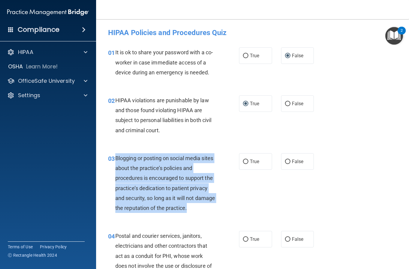
drag, startPoint x: 116, startPoint y: 157, endPoint x: 216, endPoint y: 209, distance: 112.4
click at [216, 209] on div "Blogging or posting on social media sites about the practice’s policies and pro…" at bounding box center [167, 183] width 105 height 60
click at [285, 160] on input "False" at bounding box center [287, 162] width 5 height 5
radio input "true"
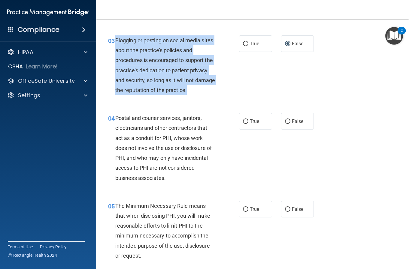
scroll to position [150, 0]
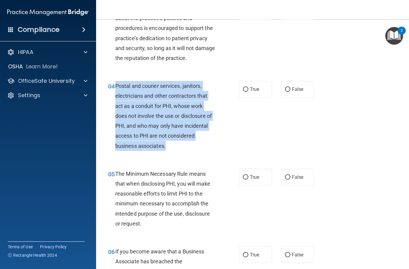
drag, startPoint x: 116, startPoint y: 86, endPoint x: 194, endPoint y: 144, distance: 97.4
click at [194, 144] on div "Postal and courier services, janitors, electricians and other contractors that …" at bounding box center [167, 116] width 105 height 70
click at [243, 88] on input "True" at bounding box center [245, 89] width 5 height 5
radio input "true"
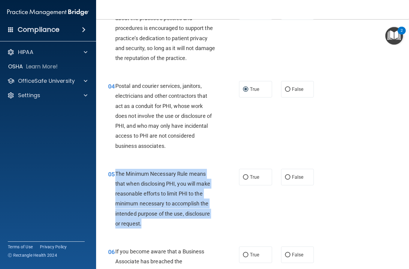
drag, startPoint x: 116, startPoint y: 174, endPoint x: 161, endPoint y: 224, distance: 67.4
click at [161, 224] on div "The Minimum Necessary Rule means that when disclosing PHI, you will make reason…" at bounding box center [167, 199] width 105 height 60
click at [243, 177] on input "True" at bounding box center [245, 177] width 5 height 5
radio input "true"
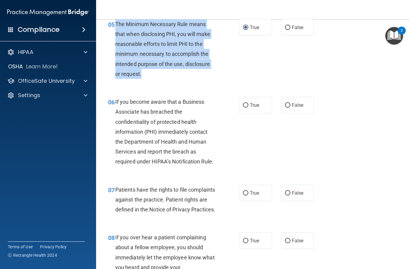
scroll to position [300, 0]
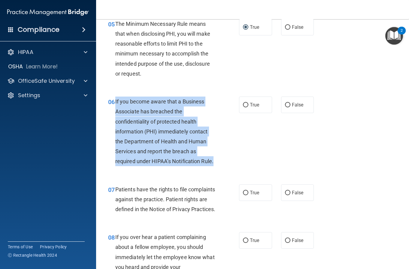
drag, startPoint x: 115, startPoint y: 101, endPoint x: 218, endPoint y: 162, distance: 120.2
click at [218, 162] on div "06 If you become aware that a Business Associate has breached the confidentiali…" at bounding box center [173, 133] width 149 height 73
click at [285, 106] on input "False" at bounding box center [287, 105] width 5 height 5
radio input "true"
click at [242, 149] on div "06 If you become aware that a Business Associate has breached the confidentiali…" at bounding box center [173, 133] width 149 height 73
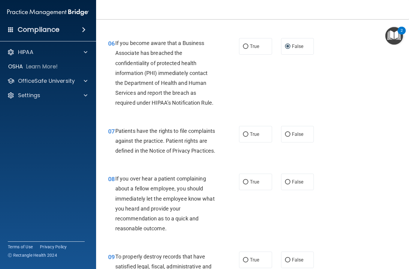
scroll to position [360, 0]
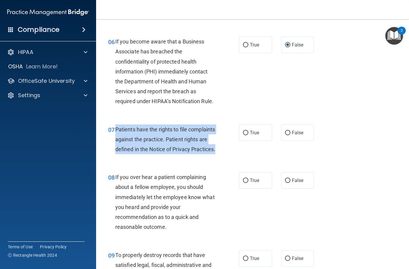
drag, startPoint x: 116, startPoint y: 129, endPoint x: 169, endPoint y: 163, distance: 63.6
click at [169, 155] on div "Patients have the rights to file complaints against the practice. Patient right…" at bounding box center [167, 140] width 105 height 30
click at [243, 133] on input "True" at bounding box center [245, 133] width 5 height 5
radio input "true"
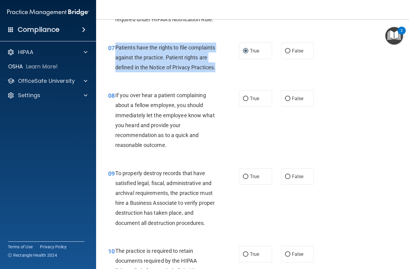
scroll to position [450, 0]
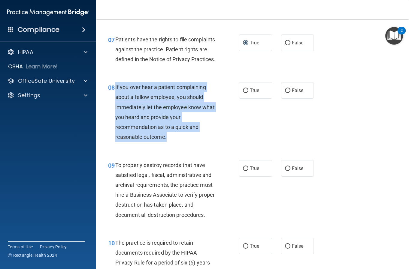
drag, startPoint x: 114, startPoint y: 96, endPoint x: 169, endPoint y: 149, distance: 76.2
click at [169, 145] on div "08 If you over hear a patient complaining about a fellow employee, you should i…" at bounding box center [173, 113] width 149 height 63
click at [285, 93] on input "False" at bounding box center [287, 91] width 5 height 5
radio input "true"
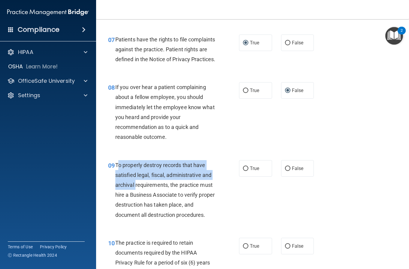
drag, startPoint x: 117, startPoint y: 175, endPoint x: 127, endPoint y: 185, distance: 13.4
click at [133, 191] on div "To properly destroy records that have satisfied legal, fiscal, administrative a…" at bounding box center [167, 190] width 105 height 60
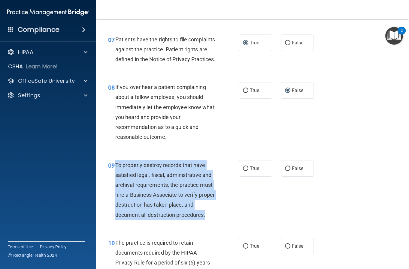
drag, startPoint x: 116, startPoint y: 173, endPoint x: 206, endPoint y: 227, distance: 105.0
click at [206, 218] on span "To properly destroy records that have satisfied legal, fiscal, administrative a…" at bounding box center [164, 190] width 99 height 56
click at [285, 171] on input "False" at bounding box center [287, 169] width 5 height 5
radio input "true"
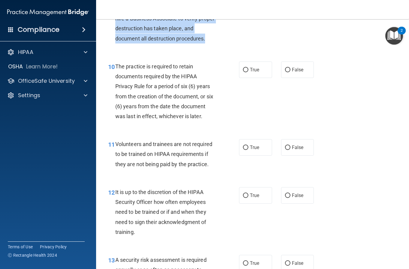
scroll to position [630, 0]
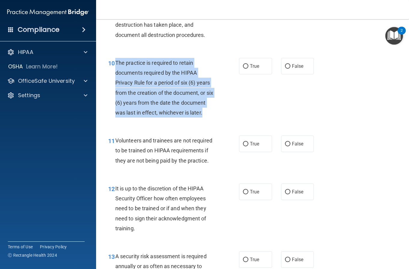
drag, startPoint x: 116, startPoint y: 72, endPoint x: 203, endPoint y: 125, distance: 102.4
click at [203, 118] on div "The practice is required to retain documents required by the HIPAA Privacy Rule…" at bounding box center [167, 88] width 105 height 60
click at [243, 69] on input "True" at bounding box center [245, 66] width 5 height 5
radio input "true"
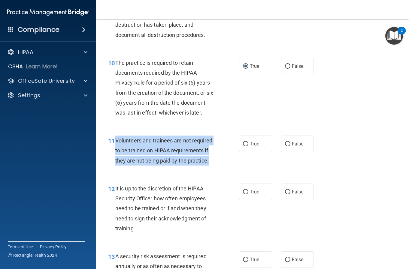
drag, startPoint x: 116, startPoint y: 148, endPoint x: 210, endPoint y: 173, distance: 96.3
click at [209, 166] on div "Volunteers and trainees are not required to be trained on HIPAA requirements if…" at bounding box center [167, 151] width 105 height 30
click at [285, 147] on input "False" at bounding box center [287, 144] width 5 height 5
radio input "true"
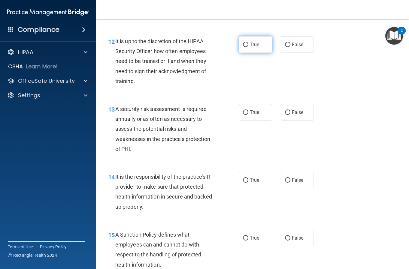
scroll to position [781, 0]
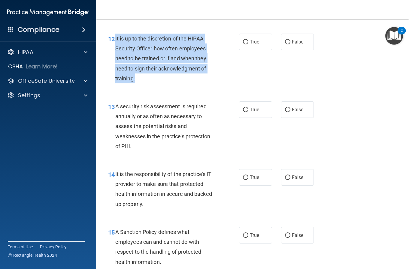
drag, startPoint x: 115, startPoint y: 46, endPoint x: 210, endPoint y: 91, distance: 105.1
click at [210, 83] on div "It is up to the discretion of the HIPAA Security Officer how often employees ne…" at bounding box center [167, 59] width 105 height 50
click at [244, 44] on input "True" at bounding box center [245, 42] width 5 height 5
radio input "true"
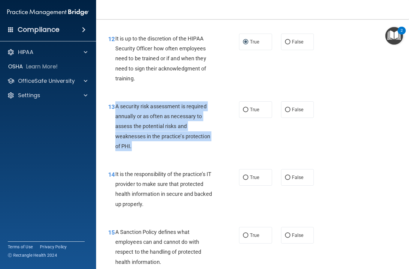
drag, startPoint x: 115, startPoint y: 116, endPoint x: 145, endPoint y: 156, distance: 49.6
click at [145, 151] on div "A security risk assessment is required annually or as often as necessary to ass…" at bounding box center [167, 126] width 105 height 50
click at [245, 112] on input "True" at bounding box center [245, 110] width 5 height 5
radio input "true"
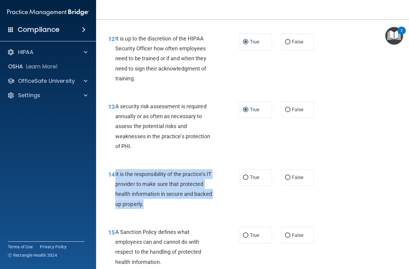
drag, startPoint x: 115, startPoint y: 183, endPoint x: 178, endPoint y: 215, distance: 71.0
click at [178, 209] on div "It is the responsibility of the practice’s IT provider to make sure that protec…" at bounding box center [167, 189] width 105 height 40
click at [245, 180] on input "True" at bounding box center [245, 178] width 5 height 5
radio input "true"
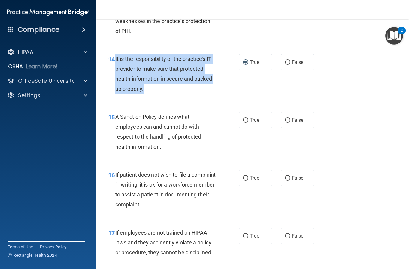
scroll to position [901, 0]
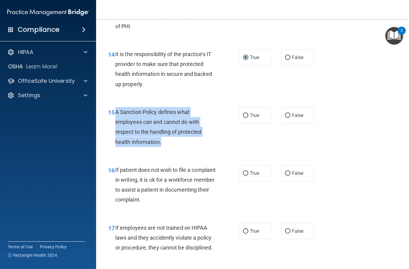
drag, startPoint x: 116, startPoint y: 121, endPoint x: 170, endPoint y: 156, distance: 63.8
click at [170, 147] on div "A Sanction Policy defines what employees can and cannot do with respect to the …" at bounding box center [167, 127] width 105 height 40
drag, startPoint x: 243, startPoint y: 125, endPoint x: 241, endPoint y: 128, distance: 3.4
click at [244, 118] on input "True" at bounding box center [245, 115] width 5 height 5
radio input "true"
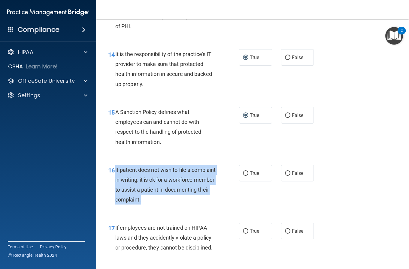
drag, startPoint x: 116, startPoint y: 177, endPoint x: 201, endPoint y: 211, distance: 91.9
click at [201, 205] on div "If patient does not wish to file a complaint in writing, it is ok for a workfor…" at bounding box center [167, 185] width 105 height 40
click at [245, 176] on input "True" at bounding box center [245, 173] width 5 height 5
radio input "true"
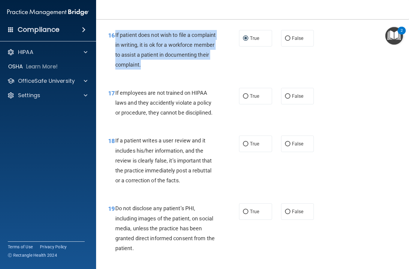
scroll to position [1081, 0]
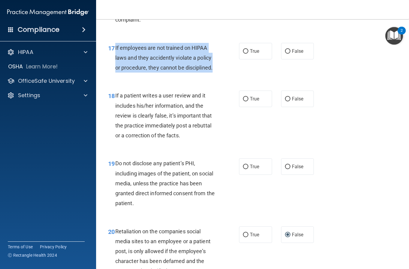
drag, startPoint x: 115, startPoint y: 56, endPoint x: 214, endPoint y: 76, distance: 101.7
click at [214, 76] on div "17 If employees are not trained on HIPAA laws and they accidently violate a pol…" at bounding box center [173, 59] width 149 height 33
click at [285, 101] on input "False" at bounding box center [287, 99] width 5 height 5
radio input "true"
click at [285, 54] on input "False" at bounding box center [287, 51] width 5 height 5
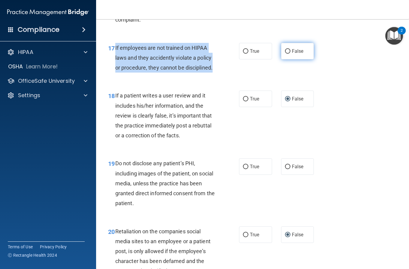
radio input "true"
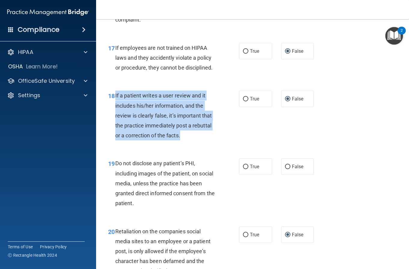
drag, startPoint x: 115, startPoint y: 106, endPoint x: 188, endPoint y: 150, distance: 85.4
click at [188, 140] on div "If a patient writes a user review and it includes his/her information, and the …" at bounding box center [167, 116] width 105 height 50
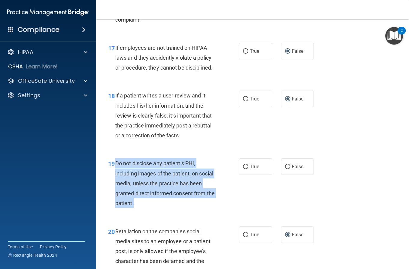
drag, startPoint x: 116, startPoint y: 173, endPoint x: 159, endPoint y: 213, distance: 59.3
click at [159, 208] on div "Do not disclose any patient’s PHI, including images of the patient, on social m…" at bounding box center [167, 184] width 105 height 50
click at [243, 169] on input "True" at bounding box center [245, 167] width 5 height 5
radio input "true"
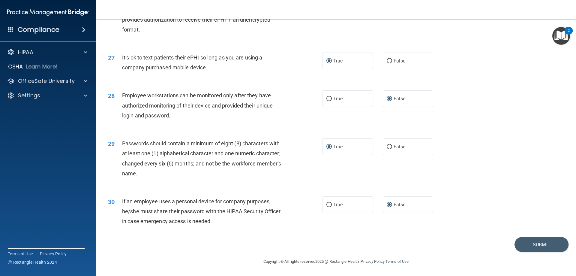
scroll to position [1231, 0]
click at [546, 249] on button "Submit" at bounding box center [542, 244] width 54 height 15
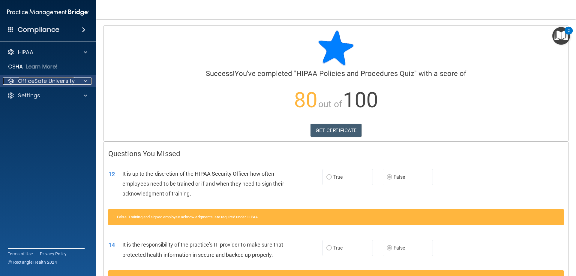
click at [55, 81] on p "OfficeSafe University" at bounding box center [46, 80] width 57 height 7
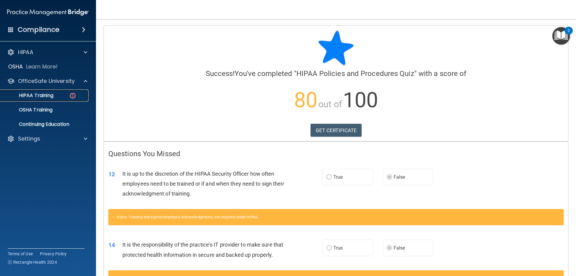
click at [48, 93] on p "HIPAA Training" at bounding box center [29, 95] width 50 height 6
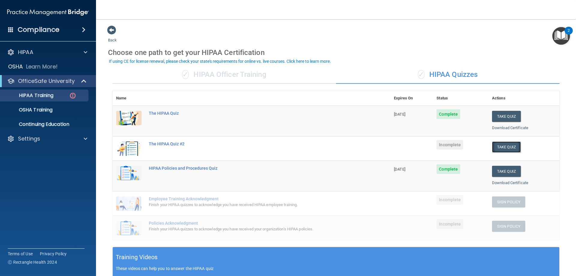
click at [502, 146] on button "Take Quiz" at bounding box center [506, 146] width 29 height 11
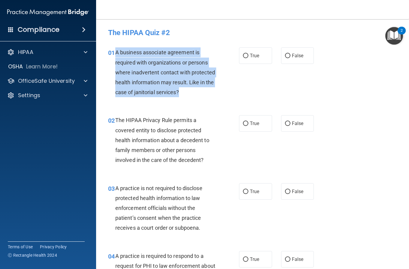
drag, startPoint x: 116, startPoint y: 51, endPoint x: 213, endPoint y: 93, distance: 105.6
click at [213, 93] on div "A business associate agreement is required with organizations or persons where …" at bounding box center [167, 72] width 105 height 50
click at [285, 56] on input "False" at bounding box center [287, 56] width 5 height 5
radio input "true"
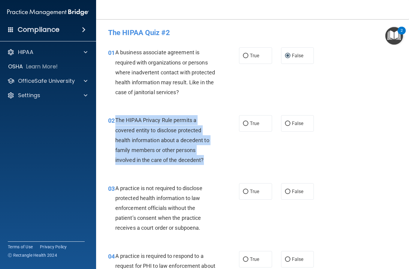
drag, startPoint x: 116, startPoint y: 119, endPoint x: 208, endPoint y: 160, distance: 100.8
click at [208, 160] on div "The HIPAA Privacy Rule permits a covered entity to disclose protected health in…" at bounding box center [167, 140] width 105 height 50
click at [243, 123] on input "True" at bounding box center [245, 124] width 5 height 5
radio input "true"
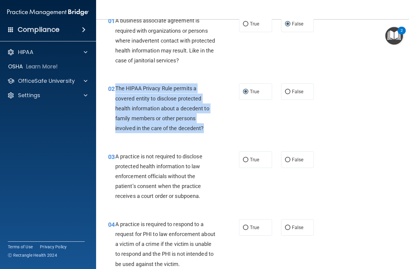
scroll to position [66, 0]
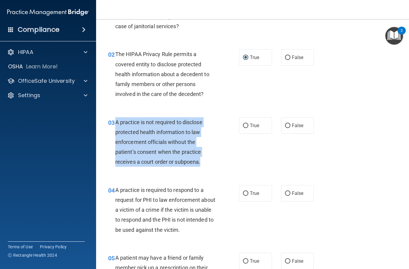
drag, startPoint x: 115, startPoint y: 121, endPoint x: 214, endPoint y: 165, distance: 108.3
click at [214, 165] on div "A practice is not required to disclose protected health information to law enfo…" at bounding box center [167, 142] width 105 height 50
click at [285, 124] on input "False" at bounding box center [287, 126] width 5 height 5
radio input "true"
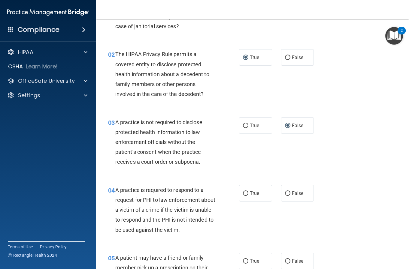
click at [255, 161] on div "03 A practice is not required to disclose protected health information to law e…" at bounding box center [253, 144] width 298 height 68
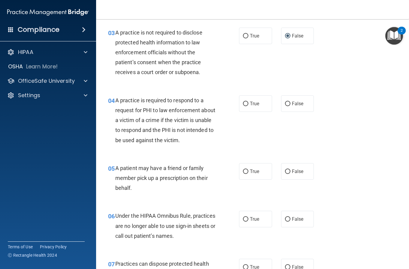
scroll to position [156, 0]
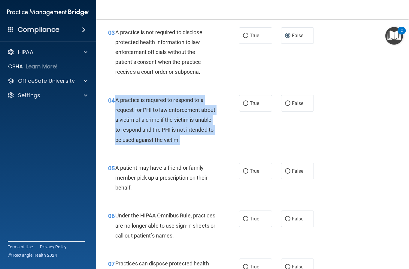
drag, startPoint x: 116, startPoint y: 100, endPoint x: 232, endPoint y: 141, distance: 123.4
click at [232, 141] on div "04 A practice is required to respond to a request for PHI to law enforcement ab…" at bounding box center [173, 121] width 149 height 53
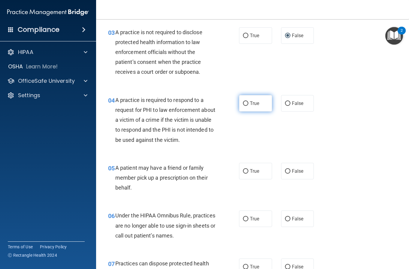
click at [246, 98] on label "True" at bounding box center [255, 103] width 33 height 17
click at [246, 101] on input "True" at bounding box center [245, 103] width 5 height 5
radio input "true"
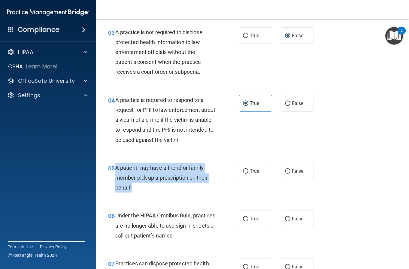
drag, startPoint x: 116, startPoint y: 168, endPoint x: 133, endPoint y: 191, distance: 28.7
click at [133, 191] on div "A patient may have a friend or family member pick up a prescription on their be…" at bounding box center [167, 178] width 105 height 30
click at [243, 172] on input "True" at bounding box center [245, 171] width 5 height 5
radio input "true"
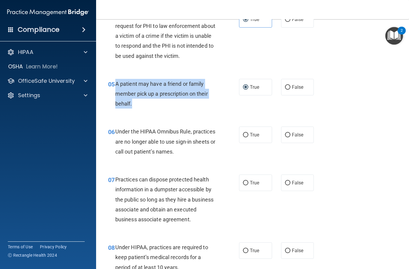
scroll to position [246, 0]
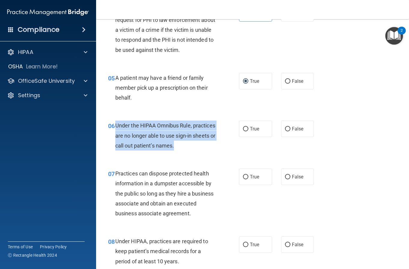
drag, startPoint x: 116, startPoint y: 124, endPoint x: 208, endPoint y: 148, distance: 95.2
click at [208, 148] on div "Under the HIPAA Omnibus Rule, practices are no longer able to use sign-in sheet…" at bounding box center [167, 136] width 105 height 30
click at [285, 128] on input "False" at bounding box center [287, 129] width 5 height 5
radio input "true"
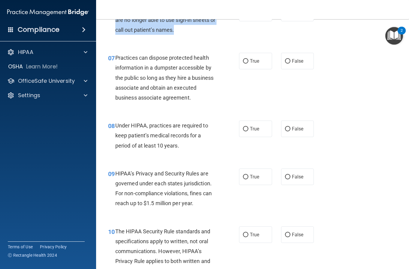
scroll to position [366, 0]
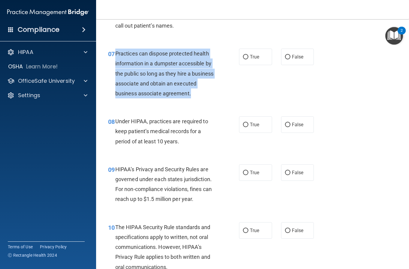
drag, startPoint x: 116, startPoint y: 52, endPoint x: 159, endPoint y: 102, distance: 65.4
click at [161, 98] on div "Practices can dispose protected health information in a dumpster accessible by …" at bounding box center [167, 74] width 105 height 50
click at [285, 58] on input "False" at bounding box center [287, 57] width 5 height 5
radio input "true"
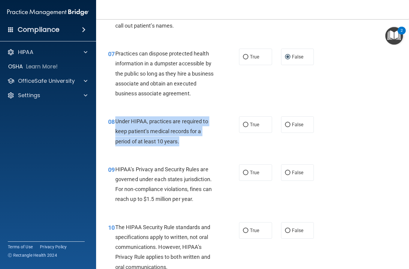
drag, startPoint x: 114, startPoint y: 130, endPoint x: 188, endPoint y: 156, distance: 78.1
click at [188, 150] on div "08 Under HIPAA, practices are required to keep patient’s medical records for a …" at bounding box center [173, 132] width 149 height 33
click at [285, 127] on input "False" at bounding box center [287, 125] width 5 height 5
radio input "true"
click at [212, 150] on div "08 Under HIPAA, practices are required to keep patient’s medical records for a …" at bounding box center [173, 132] width 149 height 33
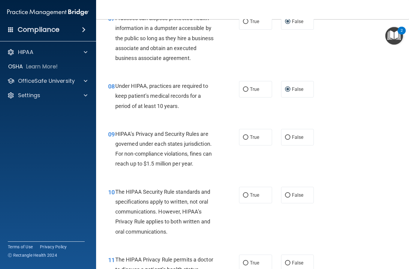
scroll to position [486, 0]
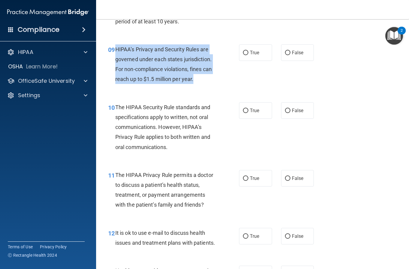
drag, startPoint x: 116, startPoint y: 59, endPoint x: 204, endPoint y: 86, distance: 92.7
click at [204, 84] on div "HIPAA’s Privacy and Security Rules are governed under each states jurisdiction.…" at bounding box center [167, 64] width 105 height 40
click at [245, 55] on input "True" at bounding box center [245, 53] width 5 height 5
radio input "true"
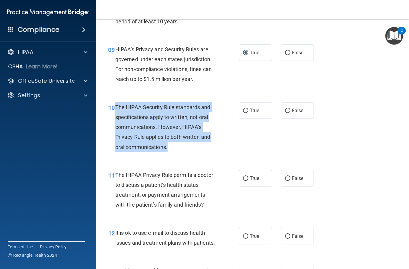
drag, startPoint x: 116, startPoint y: 116, endPoint x: 177, endPoint y: 161, distance: 75.8
click at [177, 152] on div "The HIPAA Security Rule standards and specifications apply to written, not oral…" at bounding box center [167, 127] width 105 height 50
click at [285, 113] on input "False" at bounding box center [287, 111] width 5 height 5
radio input "true"
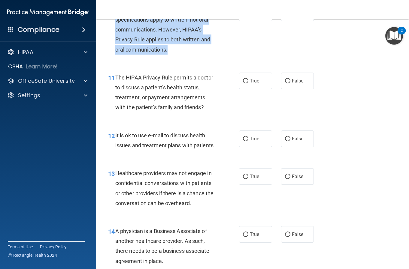
scroll to position [606, 0]
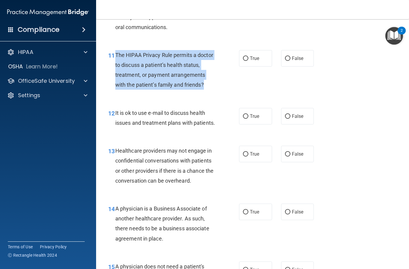
drag, startPoint x: 116, startPoint y: 64, endPoint x: 210, endPoint y: 102, distance: 101.7
click at [210, 93] on div "11 The HIPAA Privacy Rule permits a doctor to discuss a patient’s health status…" at bounding box center [173, 71] width 149 height 43
click at [243, 61] on input "True" at bounding box center [245, 58] width 5 height 5
radio input "true"
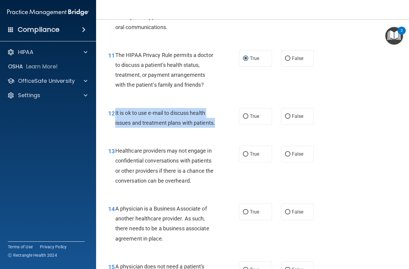
drag, startPoint x: 115, startPoint y: 122, endPoint x: 156, endPoint y: 141, distance: 45.4
click at [156, 128] on div "It is ok to use e-mail to discuss health issues and treatment plans with patien…" at bounding box center [167, 118] width 105 height 20
click at [243, 119] on input "True" at bounding box center [245, 116] width 5 height 5
radio input "true"
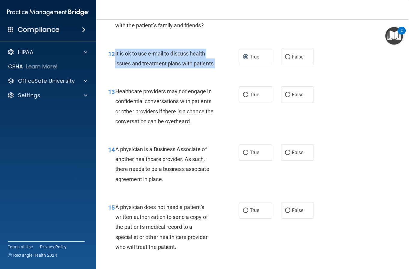
scroll to position [666, 0]
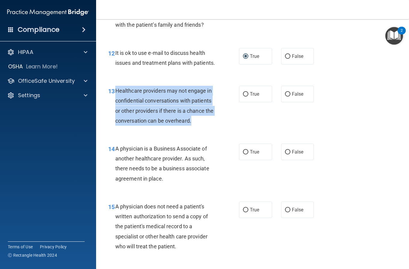
drag, startPoint x: 116, startPoint y: 111, endPoint x: 205, endPoint y: 140, distance: 94.4
click at [205, 126] on div "Healthcare providers may not engage in confidential conversations with patients…" at bounding box center [167, 106] width 105 height 40
click at [285, 97] on input "False" at bounding box center [287, 94] width 5 height 5
radio input "true"
drag, startPoint x: 116, startPoint y: 169, endPoint x: 168, endPoint y: 199, distance: 60.5
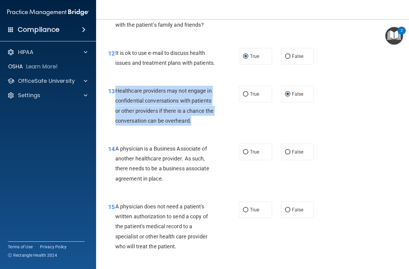
click at [168, 184] on div "A physician is a Business Associate of another healthcare provider. As such, th…" at bounding box center [167, 164] width 105 height 40
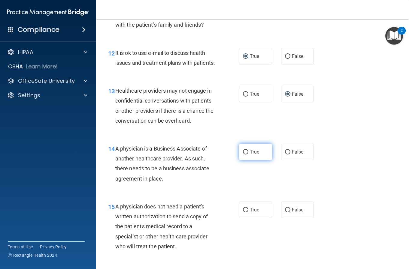
drag, startPoint x: 239, startPoint y: 173, endPoint x: 243, endPoint y: 173, distance: 4.2
click at [243, 160] on label "True" at bounding box center [255, 152] width 33 height 17
click at [244, 155] on input "True" at bounding box center [245, 152] width 5 height 5
radio input "true"
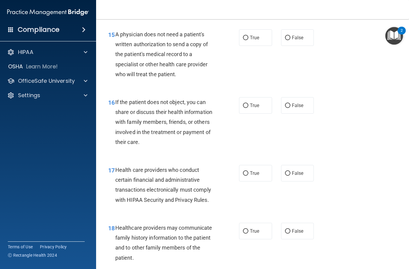
scroll to position [787, 0]
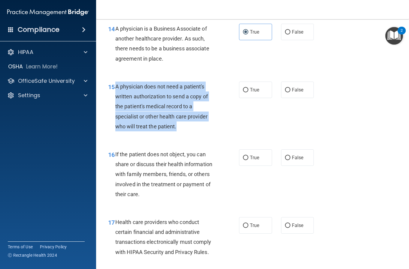
drag, startPoint x: 116, startPoint y: 105, endPoint x: 186, endPoint y: 149, distance: 82.4
click at [186, 131] on div "A physician does not need a patient's written authorization to send a copy of t…" at bounding box center [167, 107] width 105 height 50
click at [244, 92] on input "True" at bounding box center [245, 90] width 5 height 5
radio input "true"
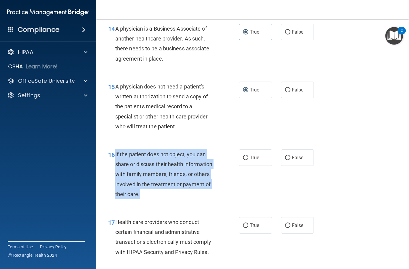
drag, startPoint x: 115, startPoint y: 174, endPoint x: 155, endPoint y: 216, distance: 58.2
click at [155, 199] on div "If the patient does not object, you can share or discuss their health informati…" at bounding box center [167, 175] width 105 height 50
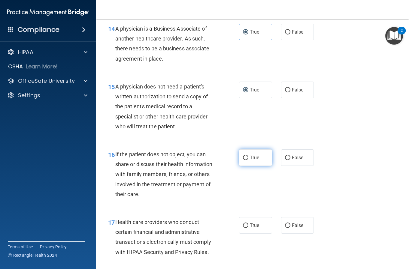
click at [242, 166] on label "True" at bounding box center [255, 158] width 33 height 17
click at [244, 160] on input "True" at bounding box center [245, 158] width 5 height 5
radio input "true"
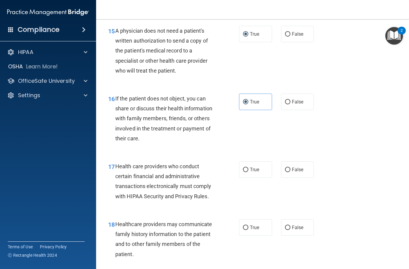
scroll to position [907, 0]
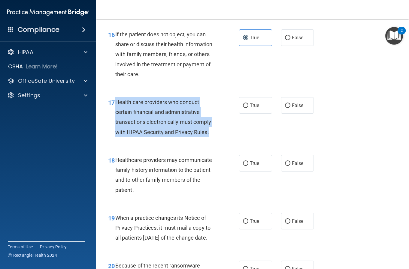
drag, startPoint x: 116, startPoint y: 121, endPoint x: 215, endPoint y: 158, distance: 105.8
click at [215, 140] on div "17 Health care providers who conduct certain financial and administrative trans…" at bounding box center [173, 118] width 149 height 43
click at [243, 108] on input "True" at bounding box center [245, 106] width 5 height 5
radio input "true"
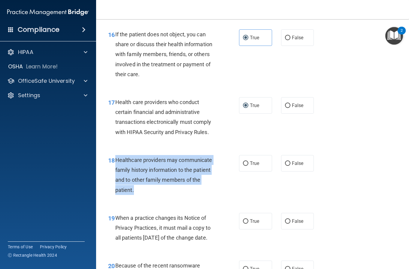
drag, startPoint x: 116, startPoint y: 179, endPoint x: 167, endPoint y: 214, distance: 61.6
click at [167, 195] on div "Healthcare providers may communicate family history information to the patient …" at bounding box center [167, 175] width 105 height 40
click at [285, 166] on input "False" at bounding box center [287, 164] width 5 height 5
radio input "true"
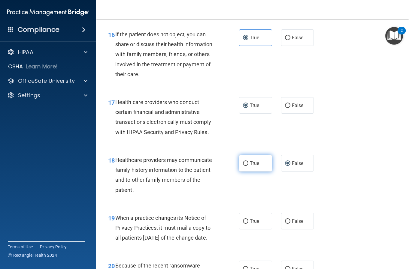
click at [246, 172] on label "True" at bounding box center [255, 163] width 33 height 17
click at [246, 166] on input "True" at bounding box center [245, 164] width 5 height 5
radio input "true"
radio input "false"
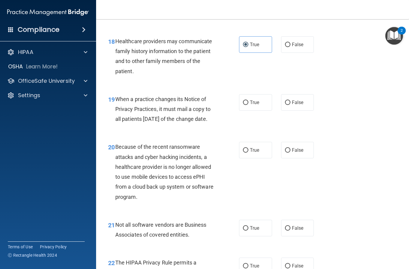
scroll to position [1027, 0]
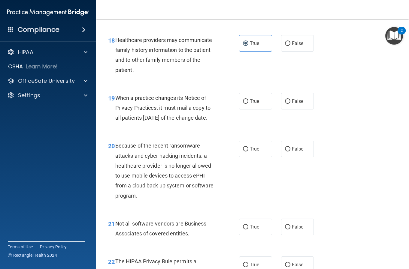
drag, startPoint x: 116, startPoint y: 117, endPoint x: 140, endPoint y: 152, distance: 42.4
click at [140, 123] on div "When a practice changes its Notice of Privacy Practices, it must mail a copy to…" at bounding box center [167, 108] width 105 height 30
click at [285, 104] on input "False" at bounding box center [287, 101] width 5 height 5
radio input "true"
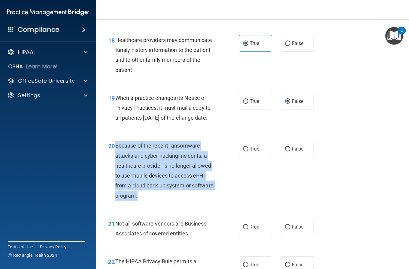
drag, startPoint x: 116, startPoint y: 174, endPoint x: 174, endPoint y: 226, distance: 77.4
click at [174, 201] on div "Because of the recent ransomware attacks and cyber hacking incidents, a healthc…" at bounding box center [167, 171] width 105 height 60
click at [245, 152] on input "True" at bounding box center [245, 149] width 5 height 5
radio input "true"
click at [230, 204] on div "20 Because of the recent ransomware attacks and cyber hacking incidents, a heal…" at bounding box center [173, 172] width 149 height 63
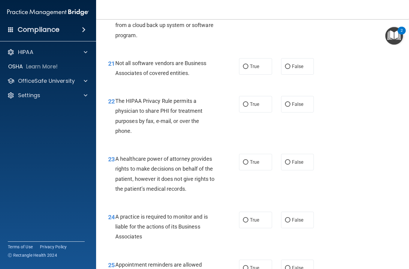
scroll to position [1237, 0]
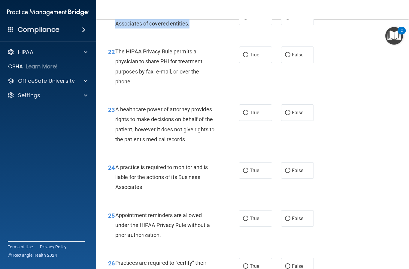
drag, startPoint x: 115, startPoint y: 43, endPoint x: 171, endPoint y: 51, distance: 56.7
click at [201, 32] on div "21 Not all software vendors are Business Associates of covered entities." at bounding box center [173, 20] width 149 height 23
drag, startPoint x: 245, startPoint y: 87, endPoint x: 240, endPoint y: 45, distance: 41.7
click at [243, 20] on input "True" at bounding box center [245, 17] width 5 height 5
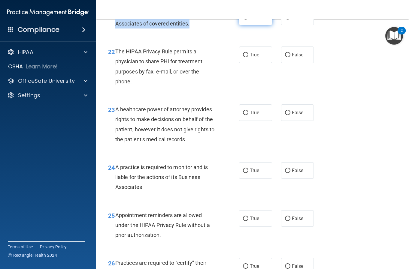
radio input "true"
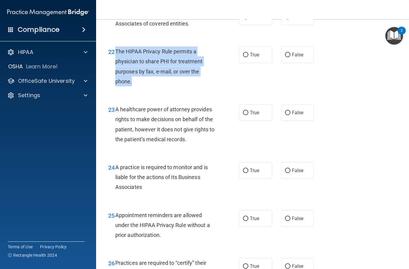
drag, startPoint x: 115, startPoint y: 80, endPoint x: 143, endPoint y: 109, distance: 41.0
click at [143, 86] on div "The HIPAA Privacy Rule permits a physician to share PHI for treatment purposes …" at bounding box center [167, 67] width 105 height 40
click at [244, 57] on input "True" at bounding box center [245, 55] width 5 height 5
radio input "true"
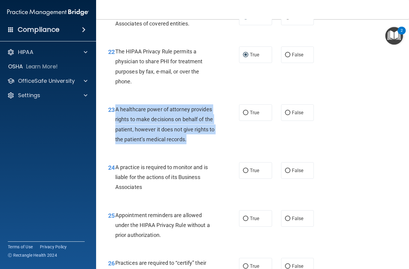
drag, startPoint x: 116, startPoint y: 138, endPoint x: 211, endPoint y: 170, distance: 99.8
click at [211, 144] on div "A healthcare power of attorney provides rights to make decisions on behalf of t…" at bounding box center [167, 124] width 105 height 40
click at [285, 115] on input "False" at bounding box center [287, 113] width 5 height 5
radio input "true"
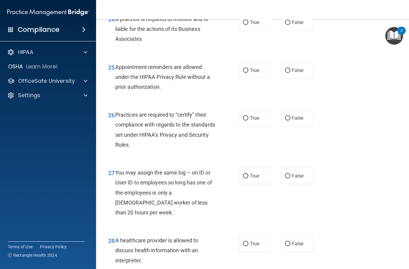
scroll to position [1387, 0]
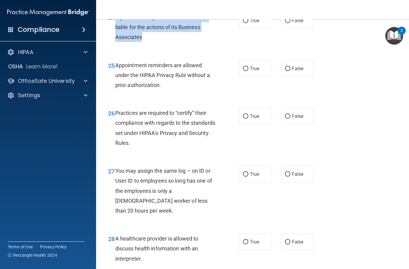
drag, startPoint x: 116, startPoint y: 46, endPoint x: 146, endPoint y: 67, distance: 36.9
click at [146, 42] on div "A practice is required to monitor and is liable for the actions of its Business…" at bounding box center [167, 27] width 105 height 30
click at [286, 23] on input "False" at bounding box center [287, 21] width 5 height 5
radio input "true"
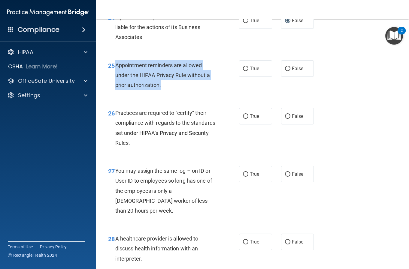
drag, startPoint x: 114, startPoint y: 95, endPoint x: 168, endPoint y: 111, distance: 55.5
click at [168, 93] on div "25 Appointment reminders are allowed under the HIPAA Privacy Rule without a pri…" at bounding box center [173, 76] width 149 height 33
click at [243, 71] on input "True" at bounding box center [245, 69] width 5 height 5
radio input "true"
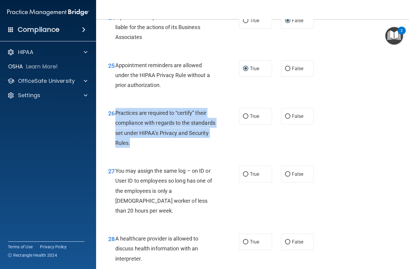
drag, startPoint x: 115, startPoint y: 141, endPoint x: 180, endPoint y: 175, distance: 72.8
click at [180, 148] on div "Practices are required to “certify” their compliance with regards to the standa…" at bounding box center [167, 128] width 105 height 40
click at [285, 119] on input "False" at bounding box center [287, 116] width 5 height 5
radio input "true"
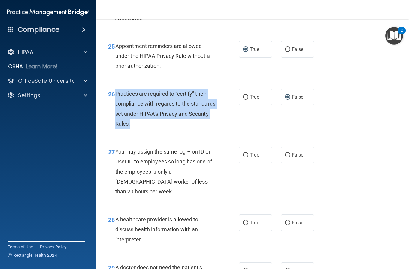
scroll to position [1477, 0]
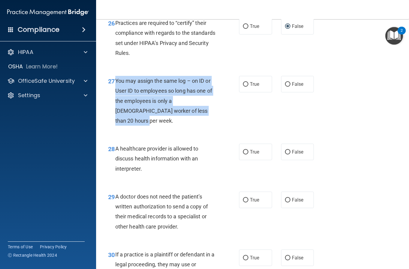
drag, startPoint x: 115, startPoint y: 109, endPoint x: 198, endPoint y: 145, distance: 90.1
click at [198, 126] on div "You may assign the same log – on ID or User ID to employees so long has one of …" at bounding box center [167, 101] width 105 height 50
click at [285, 87] on input "False" at bounding box center [287, 84] width 5 height 5
radio input "true"
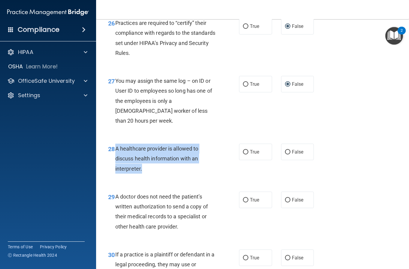
drag, startPoint x: 116, startPoint y: 169, endPoint x: 156, endPoint y: 189, distance: 44.8
click at [156, 174] on div "A healthcare provider is allowed to discuss health information with an interpre…" at bounding box center [167, 159] width 105 height 30
click at [243, 155] on input "True" at bounding box center [245, 152] width 5 height 5
radio input "true"
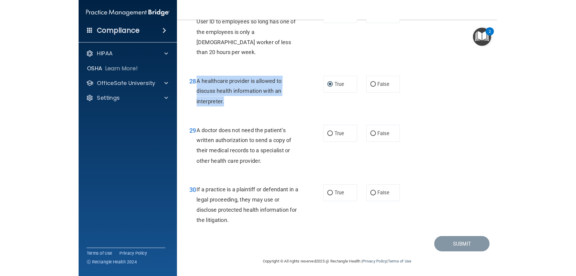
scroll to position [1567, 0]
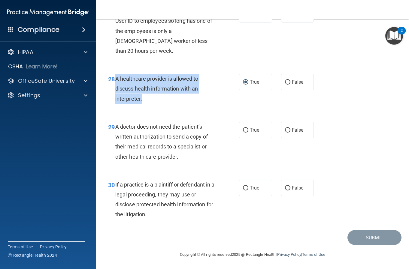
drag, startPoint x: 116, startPoint y: 128, endPoint x: 206, endPoint y: 155, distance: 93.7
click at [206, 155] on div "A doctor does not need the patient’s written authorization to send a copy of th…" at bounding box center [167, 142] width 105 height 40
click at [243, 131] on input "True" at bounding box center [245, 130] width 5 height 5
radio input "true"
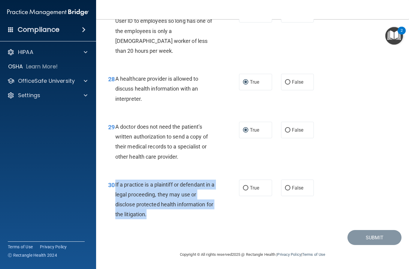
drag, startPoint x: 115, startPoint y: 183, endPoint x: 178, endPoint y: 215, distance: 70.4
click at [178, 215] on div "If a practice is a plaintiff or defendant in a legal proceeding, they may use o…" at bounding box center [167, 200] width 105 height 40
click at [243, 189] on input "True" at bounding box center [245, 188] width 5 height 5
radio input "true"
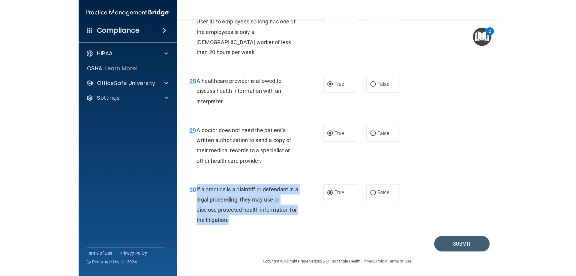
scroll to position [1122, 0]
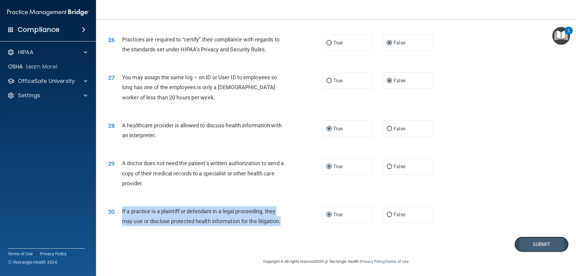
drag, startPoint x: 530, startPoint y: 245, endPoint x: 526, endPoint y: 245, distance: 3.9
click at [530, 245] on button "Submit" at bounding box center [542, 244] width 54 height 15
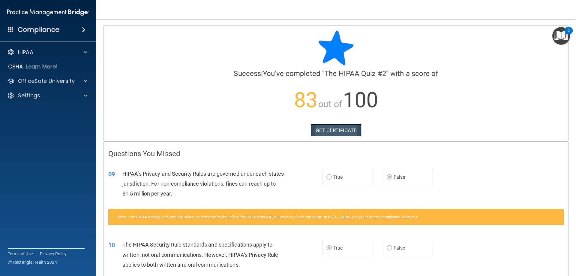
click at [343, 129] on link "GET CERTIFICATE" at bounding box center [336, 130] width 51 height 13
click at [36, 83] on p "OfficeSafe University" at bounding box center [46, 80] width 57 height 7
click at [42, 96] on p "HIPAA Training" at bounding box center [29, 95] width 50 height 6
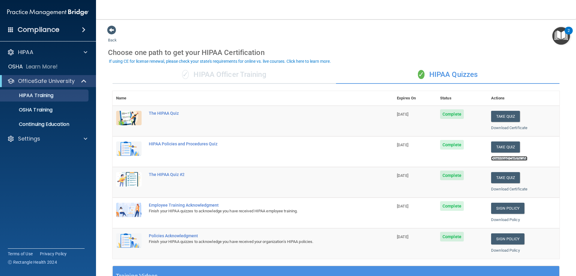
click at [500, 158] on link "Download Certificate" at bounding box center [509, 158] width 36 height 5
